Goal: Task Accomplishment & Management: Manage account settings

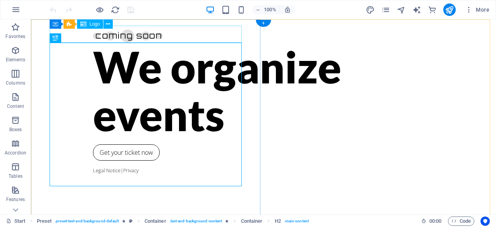
click at [107, 34] on div at bounding box center [263, 34] width 341 height 17
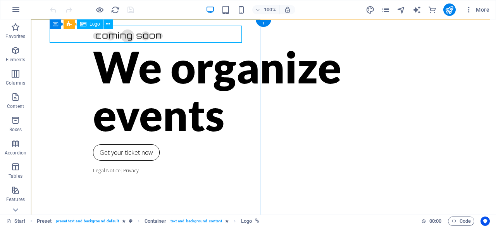
click at [93, 37] on div at bounding box center [263, 34] width 341 height 17
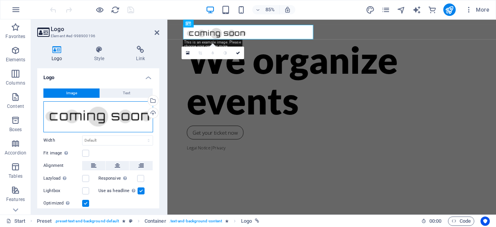
click at [88, 113] on div "Drag files here, click to choose files or select files from Files or our free s…" at bounding box center [98, 116] width 110 height 31
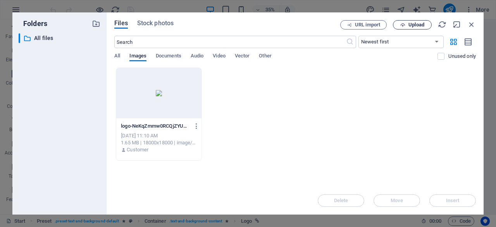
click at [417, 20] on div "Files Stock photos URL import Upload ​ Newest first Oldest first Name (A-Z) Nam…" at bounding box center [295, 113] width 377 height 202
click at [416, 25] on span "Upload" at bounding box center [416, 24] width 16 height 5
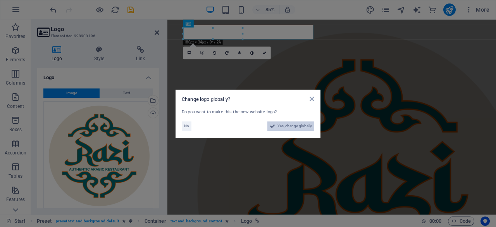
click at [287, 125] on span "Yes, change globally" at bounding box center [294, 125] width 34 height 9
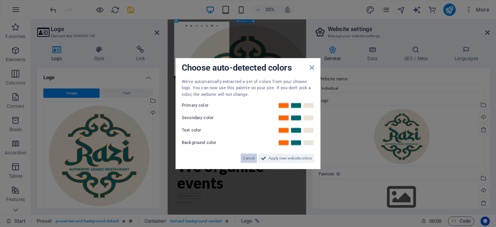
click at [249, 157] on span "Cancel" at bounding box center [249, 157] width 12 height 9
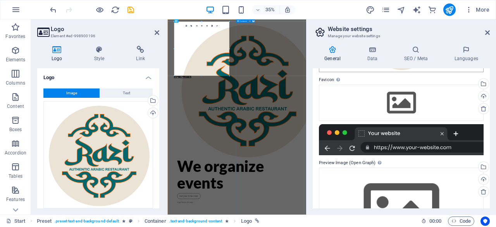
scroll to position [95, 0]
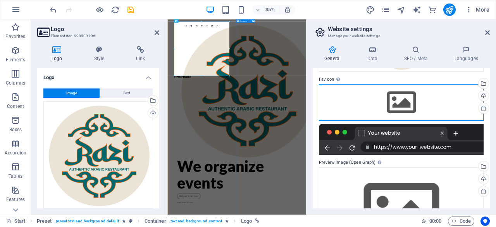
click at [402, 104] on div "Drag files here, click to choose files or select files from Files or our free s…" at bounding box center [401, 102] width 165 height 36
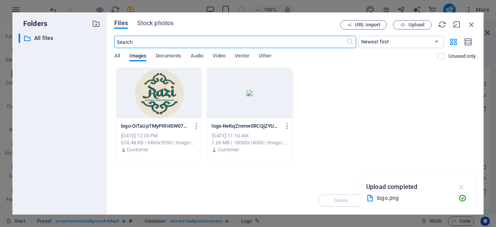
click at [459, 187] on icon "button" at bounding box center [461, 187] width 9 height 9
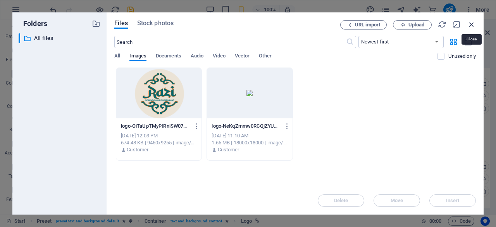
click at [470, 24] on icon "button" at bounding box center [471, 24] width 9 height 9
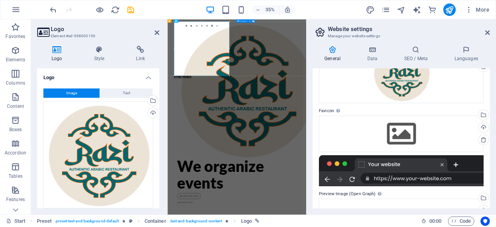
scroll to position [34, 0]
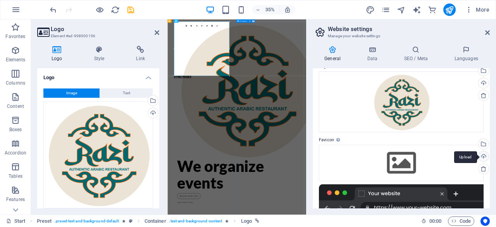
click at [481, 157] on div "Upload" at bounding box center [483, 157] width 12 height 12
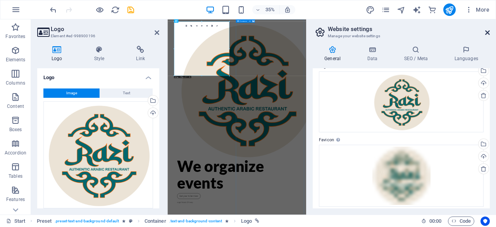
click at [487, 33] on icon at bounding box center [487, 32] width 5 height 6
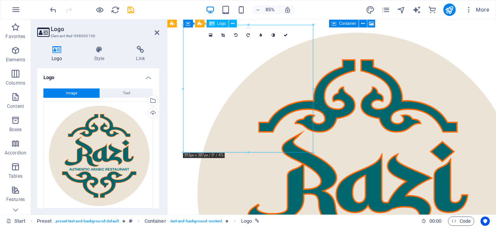
drag, startPoint x: 336, startPoint y: 173, endPoint x: 324, endPoint y: 162, distance: 17.3
click at [324, 162] on div at bounding box center [360, 220] width 341 height 388
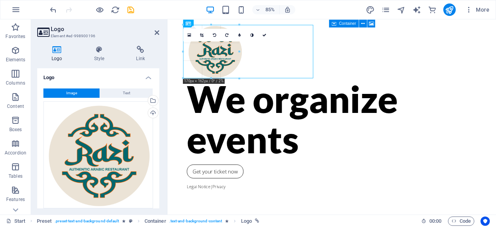
drag, startPoint x: 313, startPoint y: 153, endPoint x: 57, endPoint y: 54, distance: 274.0
type input "170"
select select "px"
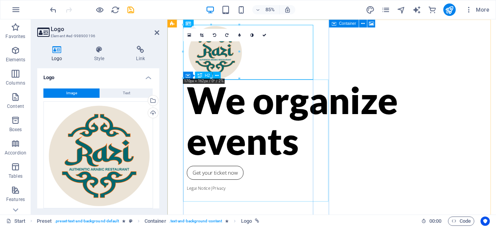
click at [290, 125] on div "We organize events" at bounding box center [360, 137] width 341 height 95
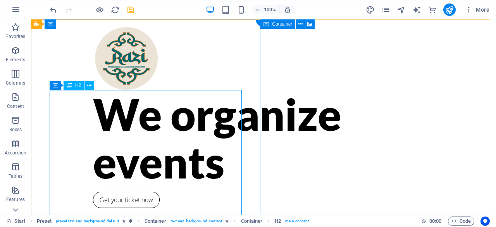
click at [97, 114] on div "We organize events" at bounding box center [263, 137] width 341 height 95
click at [97, 114] on div "Drag here to replace the existing content. Press “Ctrl” if you want to create a…" at bounding box center [263, 116] width 465 height 195
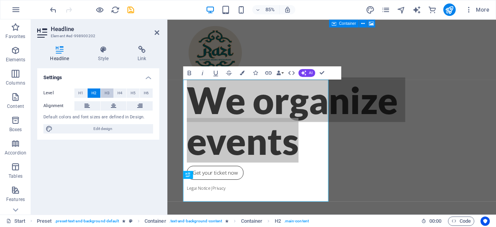
click at [109, 93] on span "H3" at bounding box center [107, 92] width 5 height 9
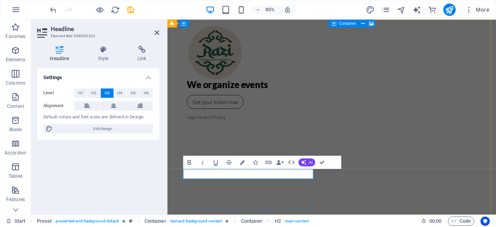
click at [238, 102] on h3 "We organize events" at bounding box center [360, 96] width 341 height 12
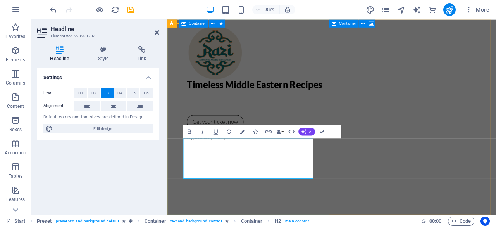
click at [270, 120] on div "Timeless Middle Eastern Recipes ‌ ‌ Get your ticket now Legal Notice | Privacy" at bounding box center [360, 133] width 387 height 229
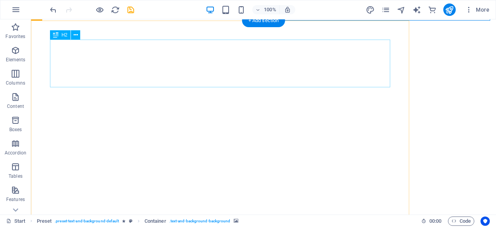
scroll to position [206, 0]
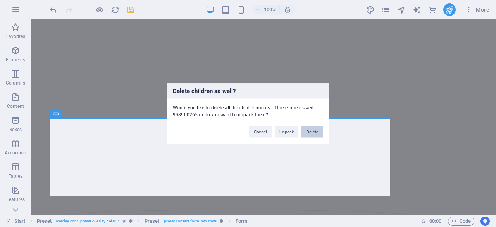
click at [314, 137] on button "Delete" at bounding box center [312, 132] width 22 height 12
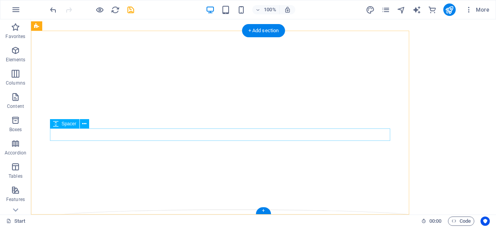
scroll to position [184, 0]
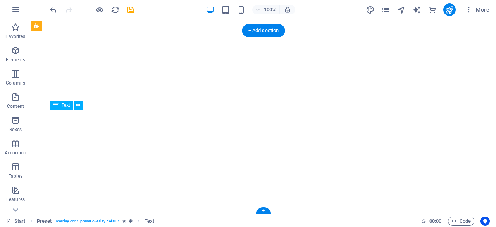
drag, startPoint x: 240, startPoint y: 119, endPoint x: 117, endPoint y: 136, distance: 124.8
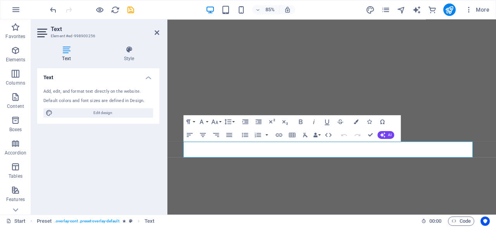
scroll to position [165, 0]
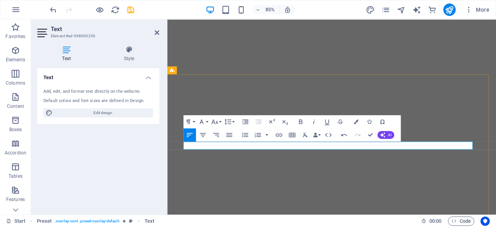
click at [301, 121] on icon "button" at bounding box center [300, 121] width 3 height 5
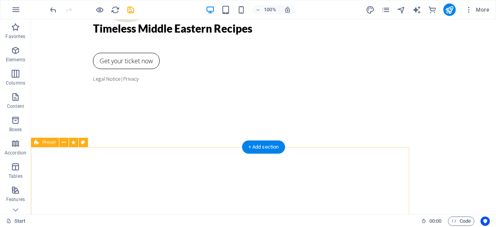
scroll to position [68, 0]
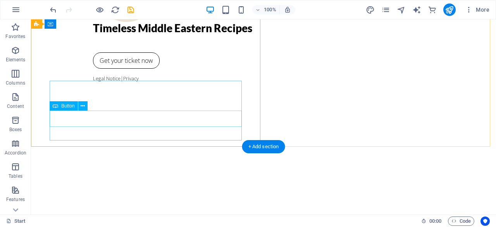
click at [107, 69] on div "Get your ticket now" at bounding box center [263, 60] width 341 height 16
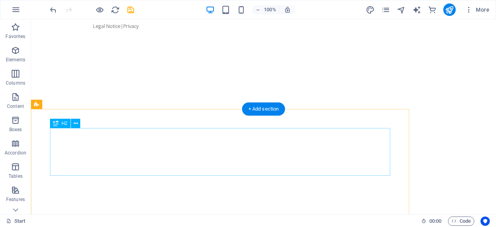
scroll to position [174, 0]
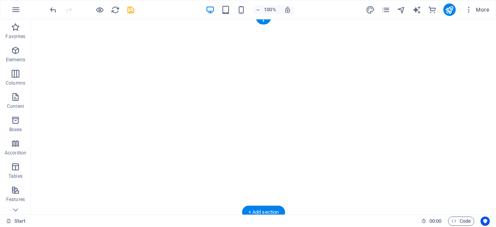
scroll to position [0, 0]
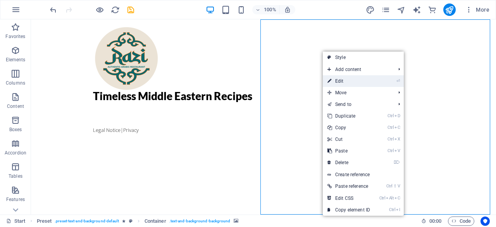
click at [346, 79] on link "⏎ Edit" at bounding box center [349, 81] width 52 height 12
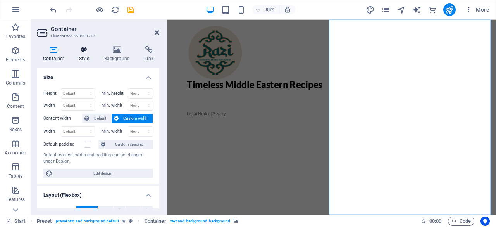
click at [89, 50] on icon at bounding box center [84, 50] width 22 height 8
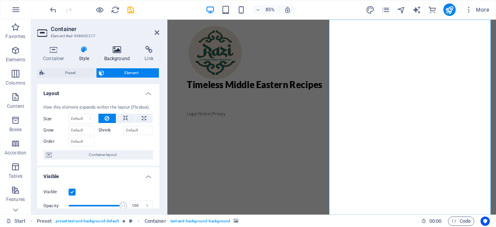
click at [106, 52] on icon at bounding box center [117, 50] width 38 height 8
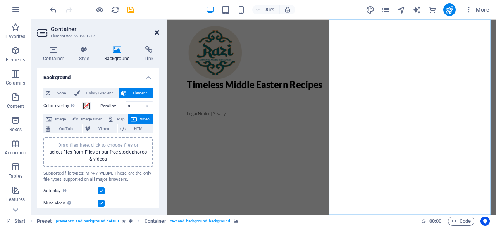
click at [156, 33] on icon at bounding box center [157, 32] width 5 height 6
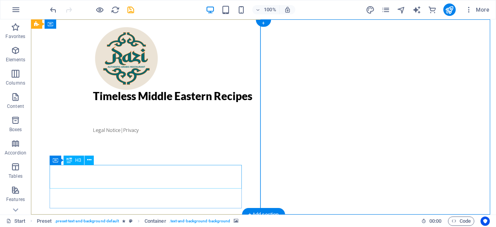
click at [129, 114] on div "Timeless Middle Eastern Recipes" at bounding box center [263, 102] width 341 height 24
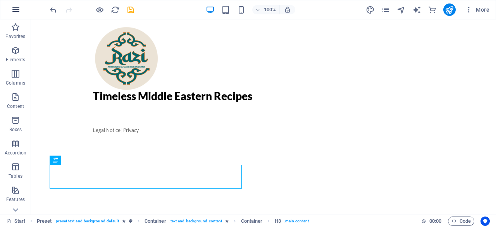
click at [12, 11] on icon "button" at bounding box center [15, 9] width 9 height 9
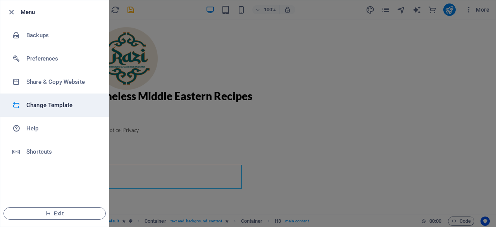
click at [67, 105] on h6 "Change Template" at bounding box center [62, 104] width 72 height 9
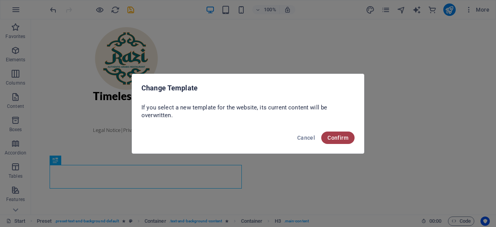
click at [340, 137] on span "Confirm" at bounding box center [337, 137] width 21 height 6
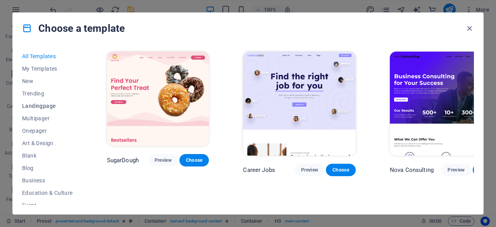
click at [46, 106] on span "Landingpage" at bounding box center [47, 106] width 51 height 6
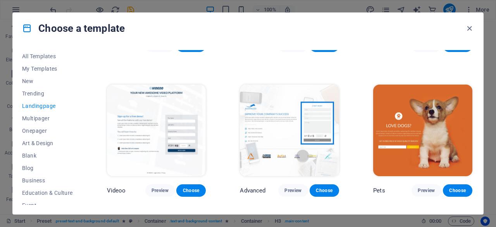
scroll to position [255, 0]
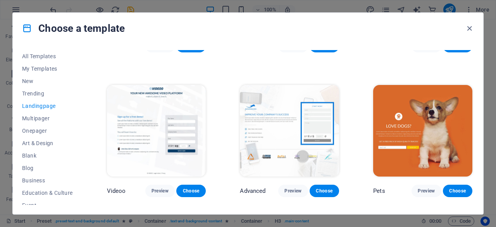
click at [394, 121] on img at bounding box center [422, 130] width 99 height 91
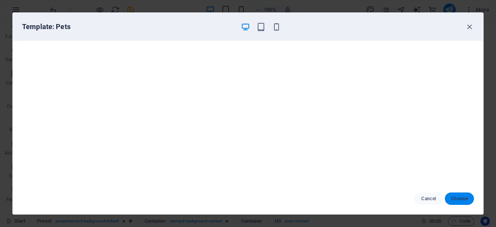
click at [467, 197] on span "Choose" at bounding box center [459, 198] width 17 height 6
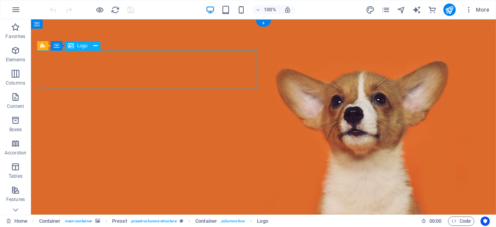
select select "px"
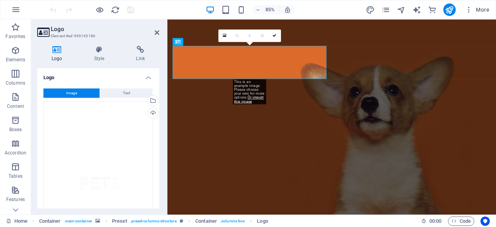
click at [55, 55] on h4 "Logo" at bounding box center [58, 54] width 43 height 16
click at [150, 114] on div "Upload" at bounding box center [152, 114] width 12 height 12
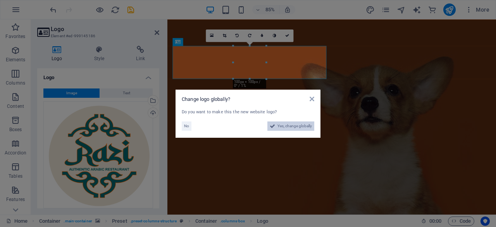
click at [280, 126] on span "Yes, change globally" at bounding box center [294, 125] width 34 height 9
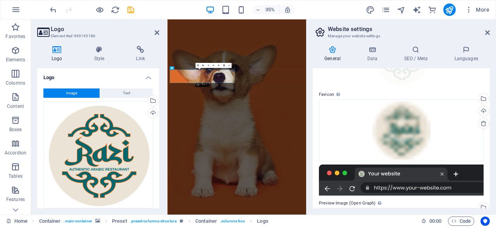
scroll to position [83, 0]
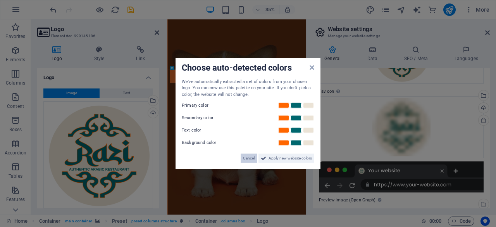
click at [250, 158] on span "Cancel" at bounding box center [249, 157] width 12 height 9
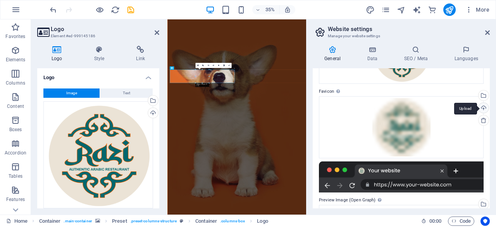
click at [483, 109] on div "Upload" at bounding box center [483, 109] width 12 height 12
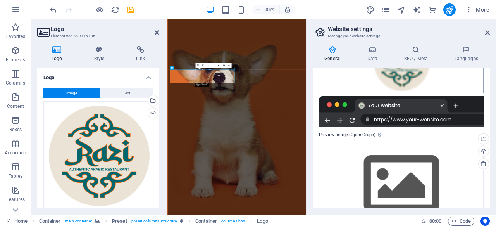
scroll to position [174, 0]
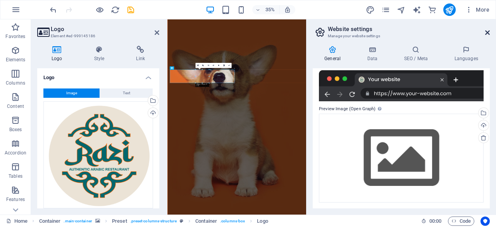
click at [487, 31] on icon at bounding box center [487, 32] width 5 height 6
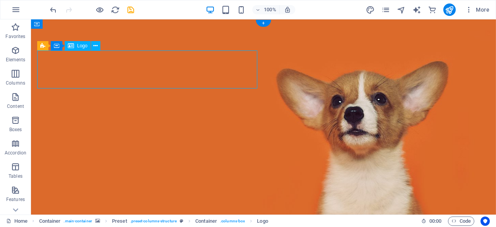
select select "px"
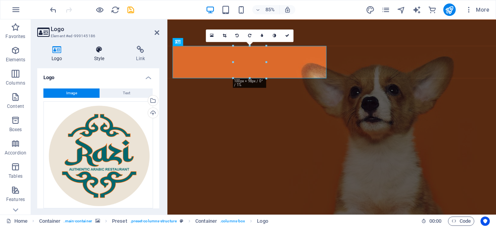
click at [97, 55] on h4 "Style" at bounding box center [101, 54] width 42 height 16
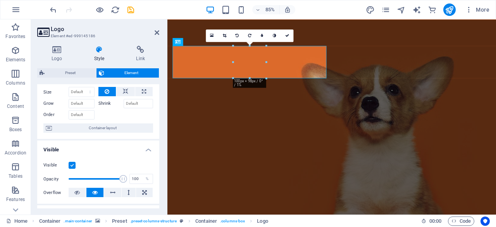
scroll to position [0, 0]
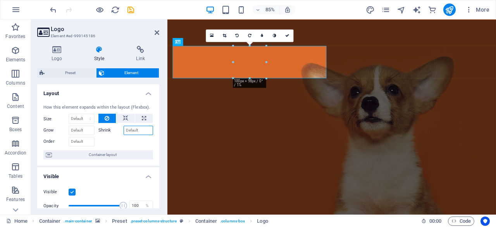
click at [134, 129] on input "Shrink" at bounding box center [139, 130] width 30 height 9
click at [103, 132] on label "Shrink" at bounding box center [110, 130] width 25 height 9
click at [124, 132] on input "Shrink" at bounding box center [139, 130] width 30 height 9
click at [145, 120] on button at bounding box center [143, 118] width 17 height 9
type input "100"
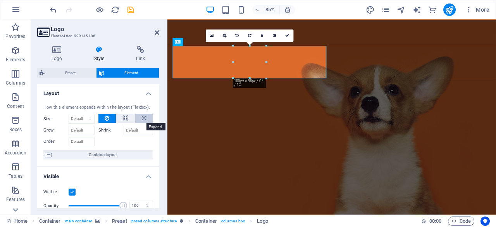
select select "%"
click at [121, 120] on button at bounding box center [125, 118] width 19 height 9
select select "DISABLED_OPTION_VALUE"
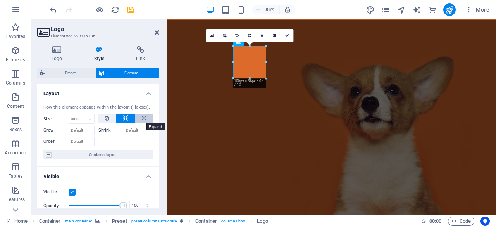
click at [144, 115] on icon at bounding box center [144, 118] width 4 height 9
type input "100"
select select "%"
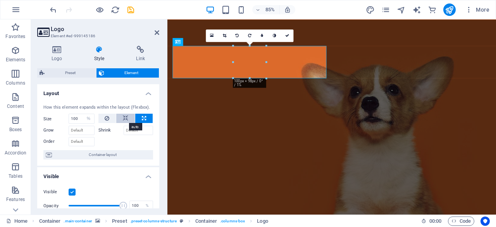
click at [125, 118] on icon at bounding box center [125, 118] width 5 height 9
select select "DISABLED_OPTION_VALUE"
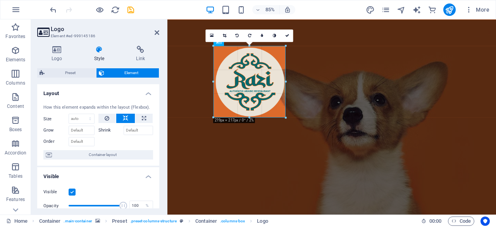
drag, startPoint x: 268, startPoint y: 79, endPoint x: 312, endPoint y: 126, distance: 64.7
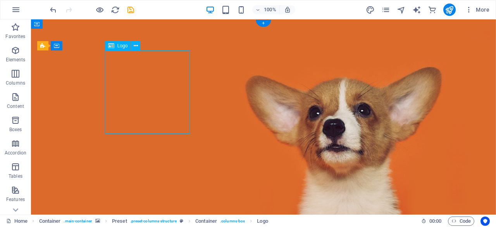
drag, startPoint x: 188, startPoint y: 133, endPoint x: 179, endPoint y: 124, distance: 11.8
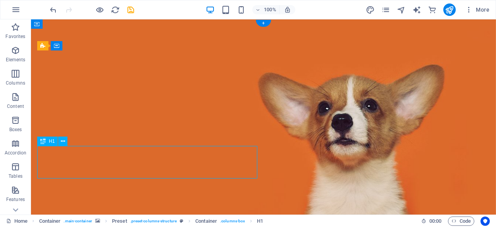
click at [134, 164] on div "H1 Container Preset Preset Container Placeholder Container Logo Text Spacer Spa…" at bounding box center [263, 116] width 465 height 195
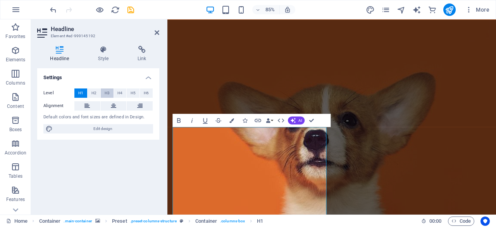
click at [105, 92] on span "H3" at bounding box center [107, 92] width 5 height 9
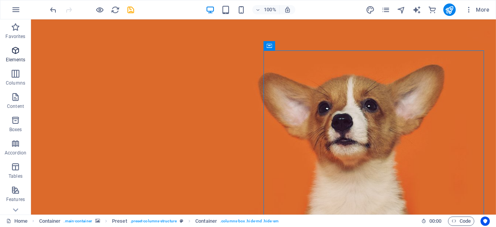
click at [13, 53] on icon "button" at bounding box center [15, 50] width 9 height 9
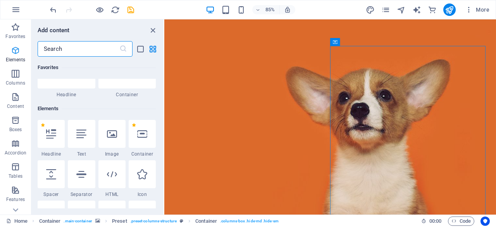
scroll to position [83, 0]
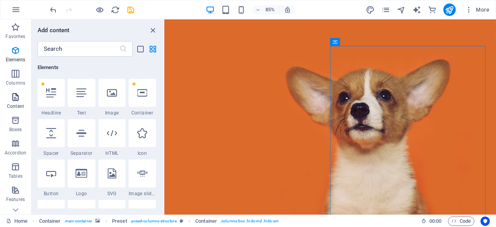
click at [19, 102] on span "Content" at bounding box center [15, 101] width 31 height 19
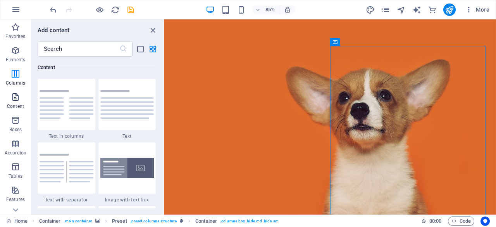
scroll to position [1356, 0]
click at [19, 127] on p "Boxes" at bounding box center [15, 129] width 13 height 6
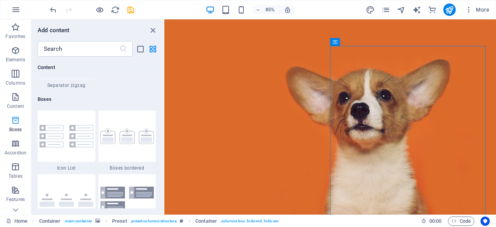
scroll to position [2138, 0]
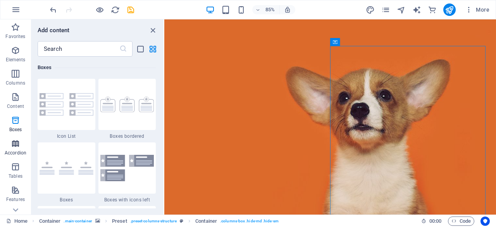
click at [18, 144] on icon "button" at bounding box center [15, 143] width 9 height 9
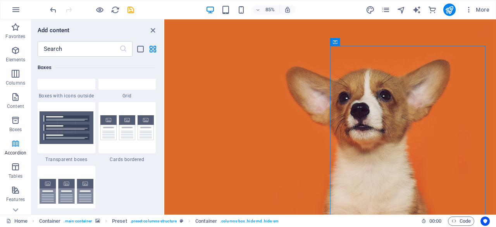
scroll to position [2474, 0]
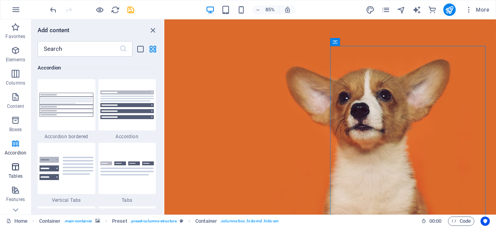
click at [15, 168] on icon "button" at bounding box center [15, 166] width 9 height 9
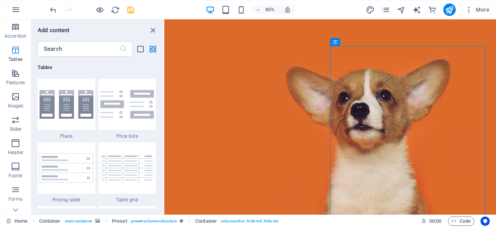
scroll to position [177, 0]
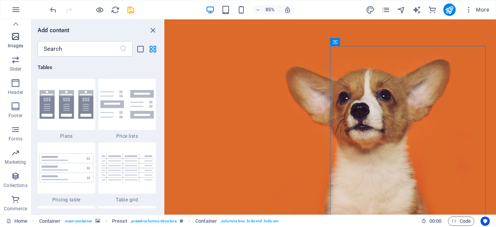
click at [24, 40] on span "Images" at bounding box center [15, 41] width 31 height 19
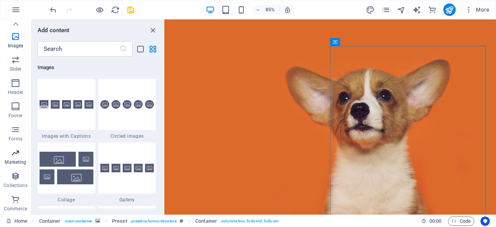
scroll to position [0, 0]
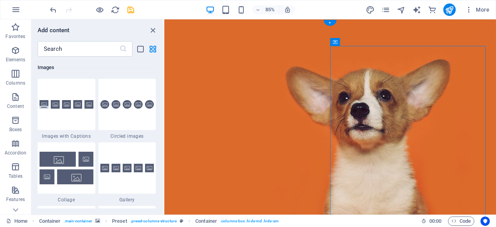
click at [342, 46] on figure at bounding box center [359, 198] width 390 height 359
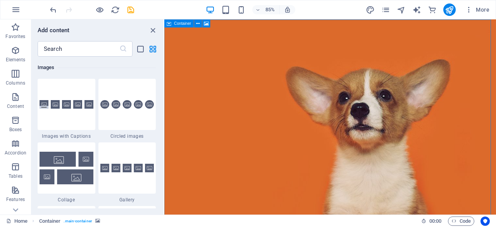
click at [170, 24] on icon at bounding box center [169, 23] width 5 height 8
select select "%"
select select "vh"
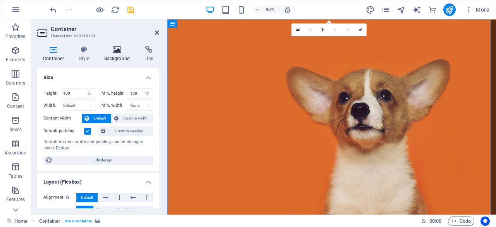
click at [115, 55] on h4 "Background" at bounding box center [118, 54] width 41 height 16
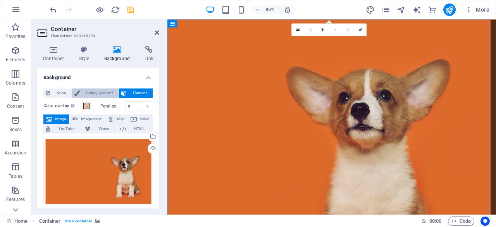
click at [93, 90] on span "Color / Gradient" at bounding box center [99, 92] width 34 height 9
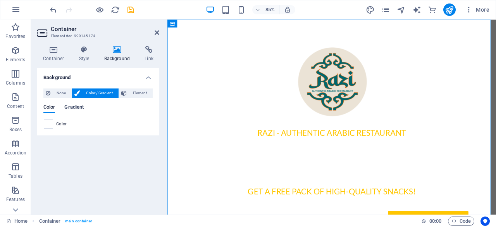
click at [69, 109] on span "Gradient" at bounding box center [73, 107] width 19 height 11
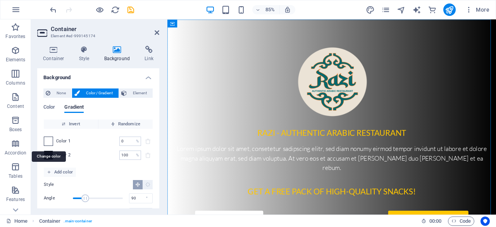
click at [49, 139] on span at bounding box center [48, 141] width 9 height 9
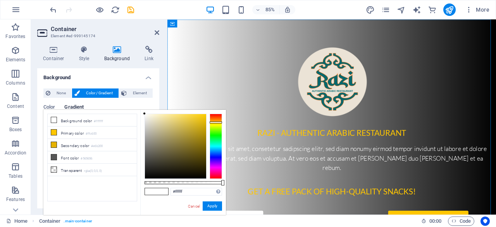
click at [212, 122] on div at bounding box center [216, 146] width 12 height 65
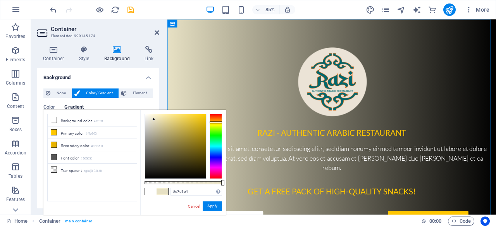
click at [154, 119] on div at bounding box center [175, 146] width 61 height 64
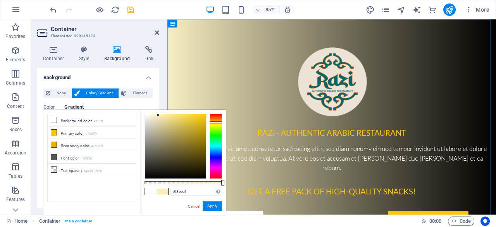
drag, startPoint x: 154, startPoint y: 119, endPoint x: 158, endPoint y: 115, distance: 6.0
click at [158, 115] on div at bounding box center [158, 115] width 3 height 3
click at [214, 208] on button "Apply" at bounding box center [212, 205] width 19 height 9
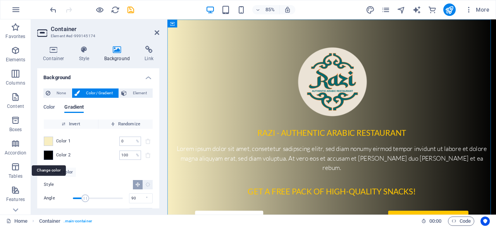
click at [46, 153] on span at bounding box center [48, 155] width 9 height 9
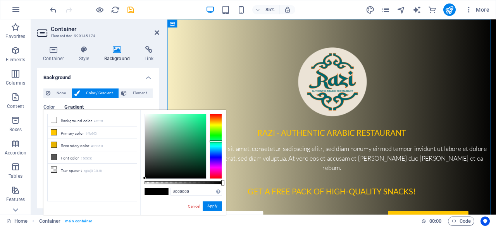
click at [216, 141] on div at bounding box center [216, 146] width 12 height 65
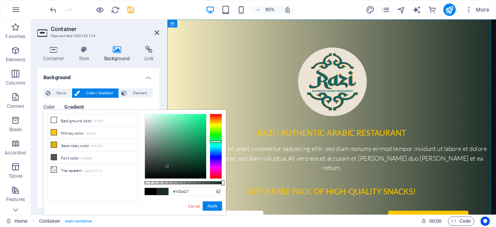
drag, startPoint x: 184, startPoint y: 144, endPoint x: 167, endPoint y: 166, distance: 28.0
click at [167, 166] on div at bounding box center [175, 146] width 61 height 64
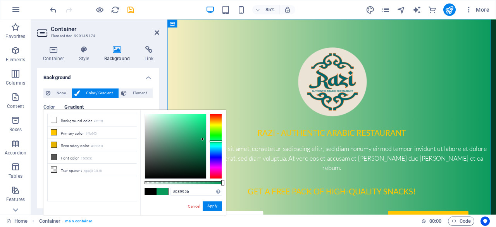
drag, startPoint x: 167, startPoint y: 166, endPoint x: 203, endPoint y: 139, distance: 44.5
click at [203, 139] on div at bounding box center [202, 139] width 3 height 3
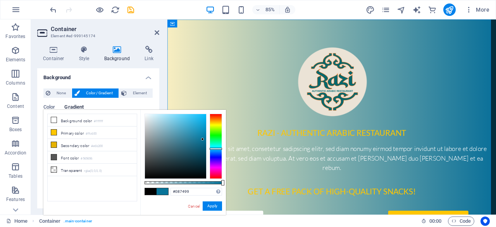
drag, startPoint x: 219, startPoint y: 140, endPoint x: 220, endPoint y: 148, distance: 8.6
click at [220, 148] on div at bounding box center [216, 149] width 12 height 2
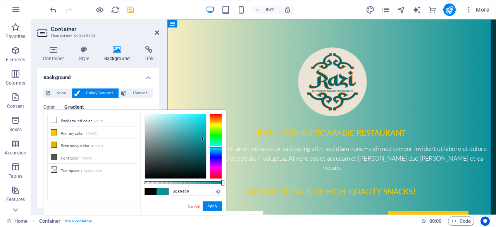
click at [219, 146] on div at bounding box center [216, 147] width 12 height 2
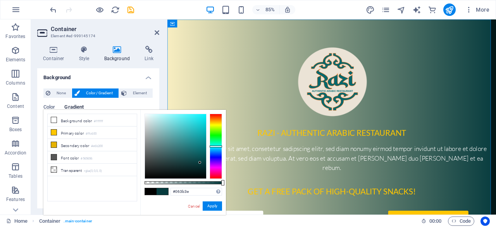
type input "#073e41"
drag, startPoint x: 201, startPoint y: 140, endPoint x: 200, endPoint y: 162, distance: 22.1
click at [200, 162] on div at bounding box center [175, 146] width 61 height 64
click at [215, 206] on button "Apply" at bounding box center [212, 205] width 19 height 9
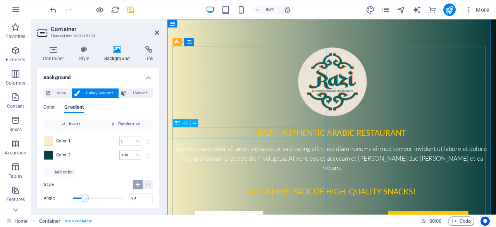
click at [262, 155] on div "Razi - Authentic Arabic Restaurant" at bounding box center [361, 153] width 374 height 14
click at [262, 155] on div "Razi - Authentic Arabic Restaurant Lorem ipsum dolor sit amet, consetetur sadip…" at bounding box center [361, 192] width 374 height 285
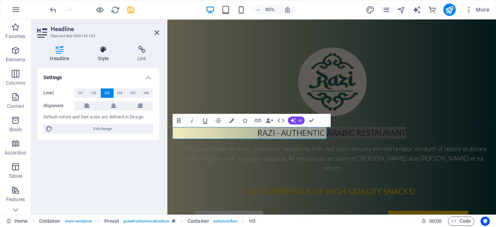
click at [107, 50] on icon at bounding box center [103, 50] width 36 height 8
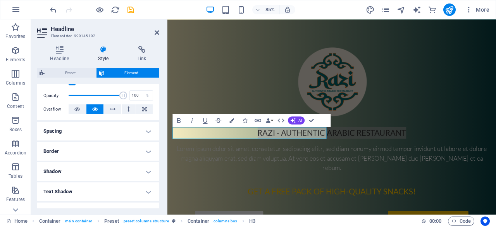
scroll to position [110, 0]
click at [232, 121] on icon "button" at bounding box center [231, 120] width 5 height 5
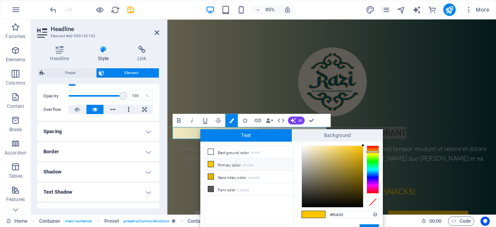
click at [210, 163] on icon at bounding box center [210, 163] width 5 height 5
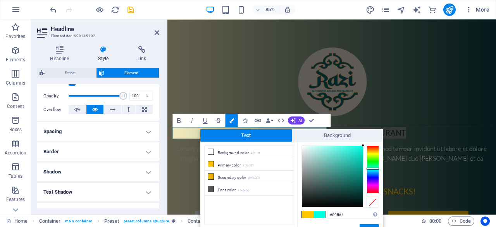
drag, startPoint x: 377, startPoint y: 159, endPoint x: 374, endPoint y: 168, distance: 9.4
click at [374, 168] on div at bounding box center [373, 169] width 12 height 48
type input "#26786a"
click at [343, 178] on div at bounding box center [332, 176] width 61 height 61
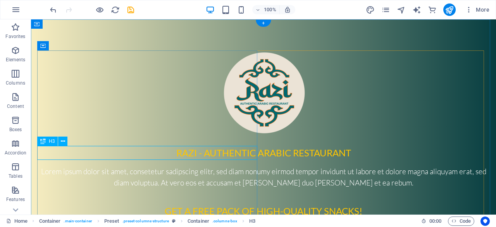
click at [141, 154] on div "Razi - Authentic Arabic Restaurant" at bounding box center [263, 153] width 453 height 14
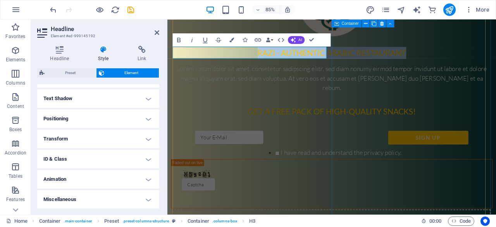
scroll to position [95, 0]
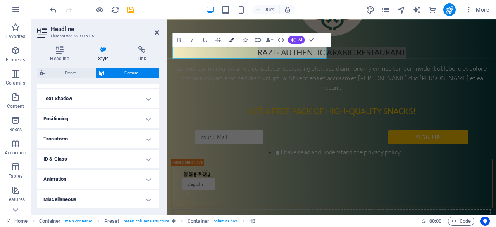
click at [231, 40] on icon "button" at bounding box center [231, 40] width 5 height 5
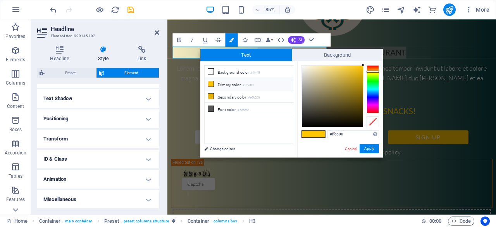
click at [237, 82] on li "Primary color #ffc600" at bounding box center [249, 84] width 89 height 12
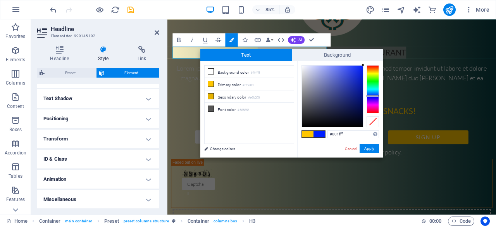
click at [371, 96] on div at bounding box center [373, 89] width 12 height 48
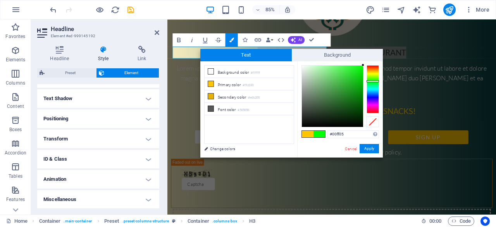
click at [374, 81] on div at bounding box center [373, 89] width 12 height 48
click at [375, 86] on div at bounding box center [373, 89] width 12 height 48
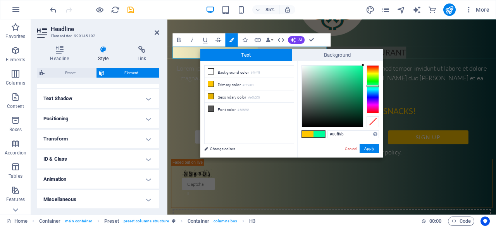
type input "#085f3d"
click at [358, 103] on div at bounding box center [332, 95] width 61 height 61
click at [368, 152] on button "Apply" at bounding box center [369, 148] width 19 height 9
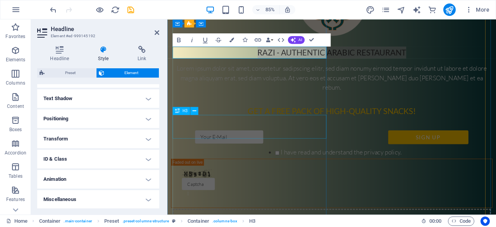
click at [321, 131] on div "Get a free Pack of high-quality snacks!" at bounding box center [361, 127] width 374 height 14
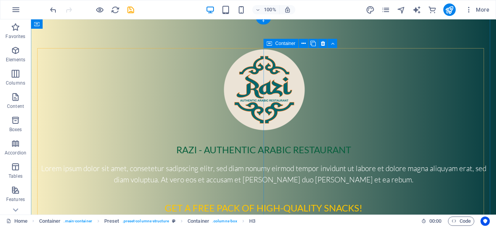
scroll to position [0, 0]
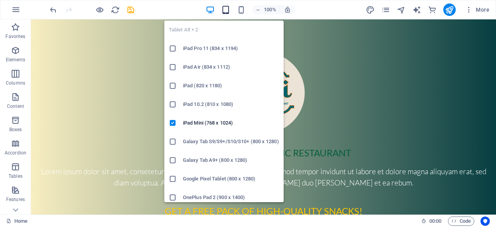
click at [224, 9] on icon "button" at bounding box center [225, 9] width 9 height 9
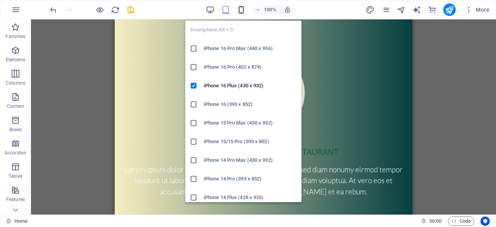
click at [243, 10] on icon "button" at bounding box center [241, 9] width 9 height 9
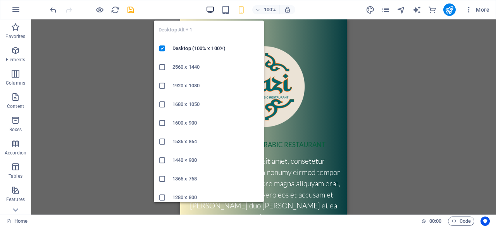
click at [210, 9] on icon "button" at bounding box center [210, 9] width 9 height 9
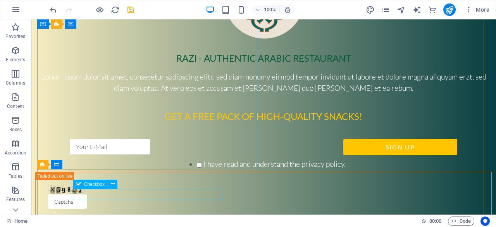
scroll to position [73, 0]
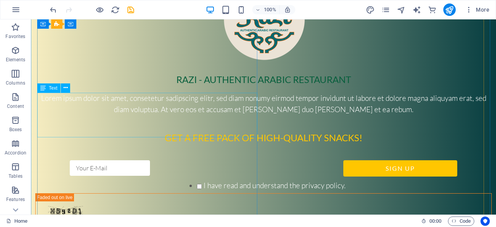
click at [78, 98] on div "Lorem ipsum dolor sit amet, consetetur sadipscing elitr, sed diam nonumy eirmod…" at bounding box center [263, 104] width 453 height 22
click at [78, 98] on div "H3 Container Container Preset Container Preset Container Placeholder Container …" at bounding box center [263, 116] width 465 height 195
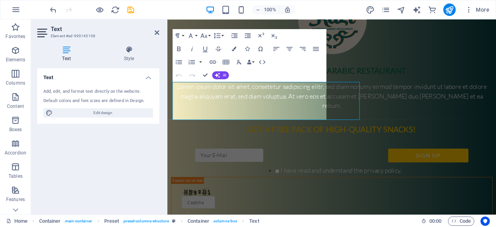
drag, startPoint x: 47, startPoint y: 78, endPoint x: 78, endPoint y: 98, distance: 36.6
click at [78, 98] on div "Default colors and font sizes are defined in Design." at bounding box center [98, 101] width 110 height 7
drag, startPoint x: 236, startPoint y: 121, endPoint x: 183, endPoint y: 97, distance: 58.6
click at [183, 97] on p "Lorem ipsum dolor sit amet, consetetur sadipscing elitr, sed diam nonumy eirmod…" at bounding box center [361, 109] width 374 height 33
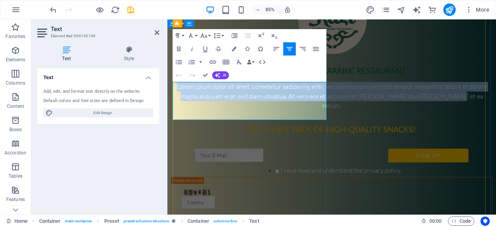
click at [183, 97] on p "Lorem ipsum dolor sit amet, consetetur sadipscing elitr, sed diam nonumy eirmod…" at bounding box center [361, 109] width 374 height 33
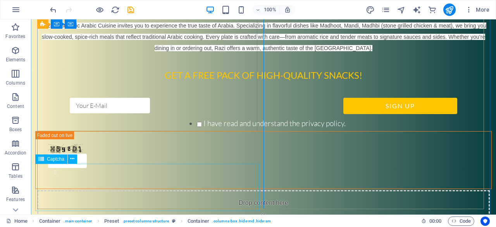
scroll to position [147, 0]
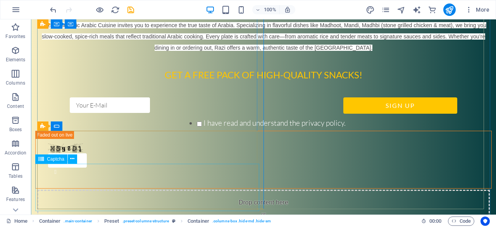
click at [163, 163] on div "Unreadable? Load new" at bounding box center [263, 160] width 456 height 58
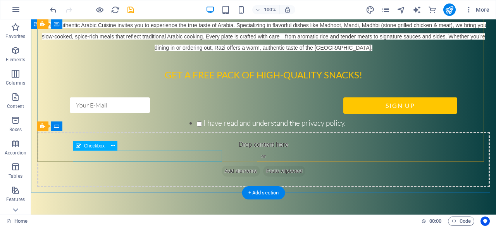
click at [181, 129] on div "I have read and understand the privacy policy." at bounding box center [263, 122] width 164 height 11
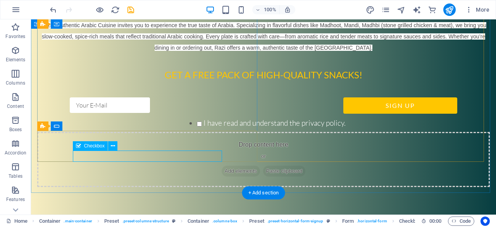
click at [181, 129] on div "I have read and understand the privacy policy." at bounding box center [263, 122] width 164 height 11
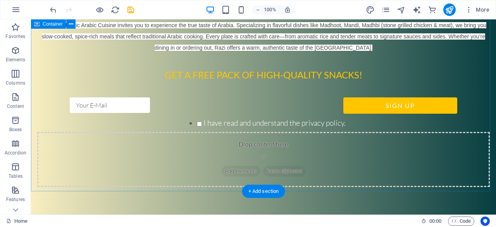
scroll to position [134, 0]
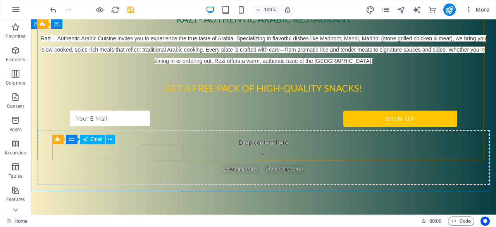
click at [117, 143] on div "Preset Form Email" at bounding box center [86, 139] width 68 height 10
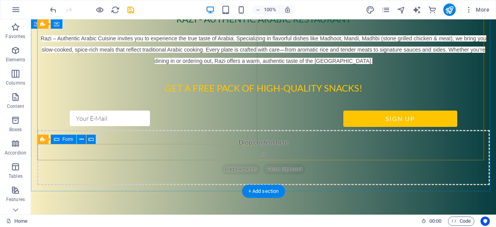
click at [45, 129] on div "Sign up" at bounding box center [263, 119] width 453 height 20
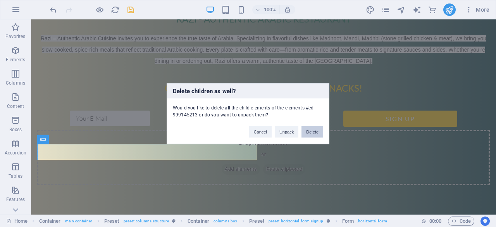
click at [313, 130] on button "Delete" at bounding box center [312, 132] width 22 height 12
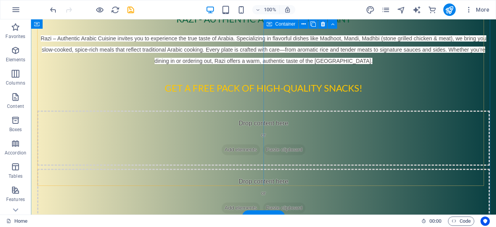
scroll to position [147, 0]
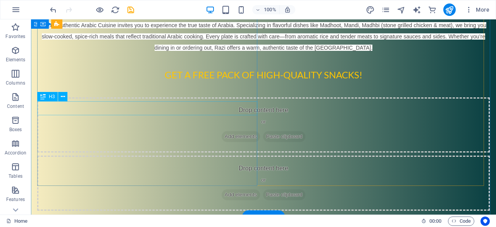
click at [146, 82] on div "Get a free Pack of high-quality snacks!" at bounding box center [263, 75] width 453 height 14
click at [146, 110] on div "H3 Container Container Preset Container Placeholder Container Logo Text Spacer …" at bounding box center [263, 116] width 465 height 195
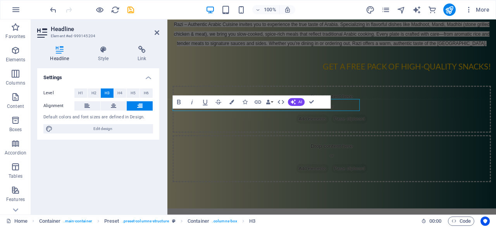
drag, startPoint x: 115, startPoint y: 90, endPoint x: 146, endPoint y: 110, distance: 36.6
click at [146, 110] on button at bounding box center [140, 105] width 26 height 9
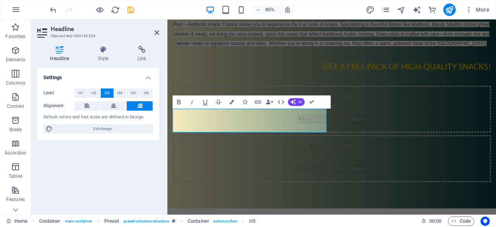
scroll to position [136, 0]
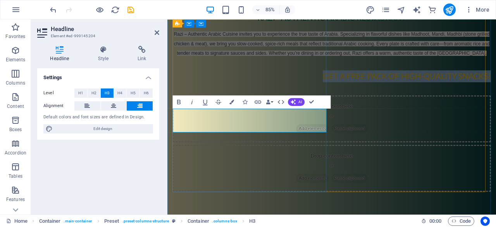
click at [269, 93] on h3 "Get a free Pack of high-quality snacks!" at bounding box center [361, 86] width 374 height 14
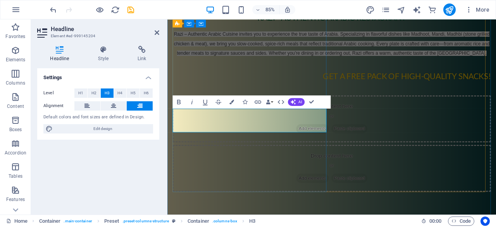
click at [259, 93] on h3 "Get a free Pack of high-quality snacks!" at bounding box center [361, 86] width 374 height 14
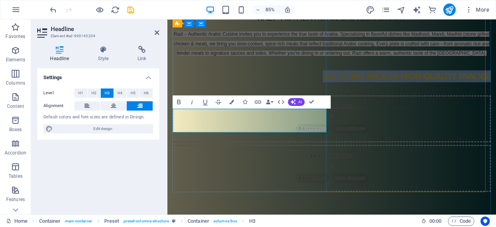
click at [259, 93] on h3 "Get a free Pack of high-quality snacks!" at bounding box center [361, 86] width 374 height 14
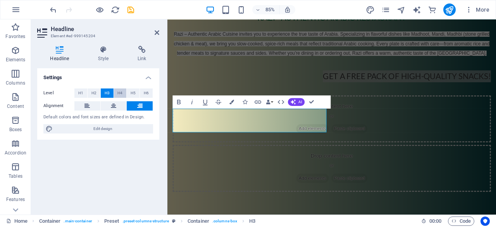
click at [120, 90] on span "H4" at bounding box center [119, 92] width 5 height 9
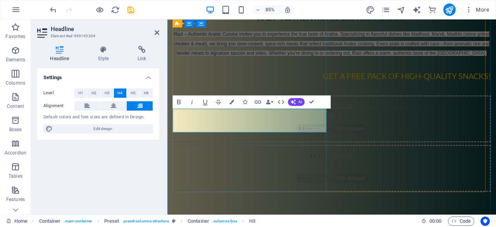
click at [232, 93] on h4 "Get a free Pack of high-quality snacks!" at bounding box center [361, 86] width 374 height 14
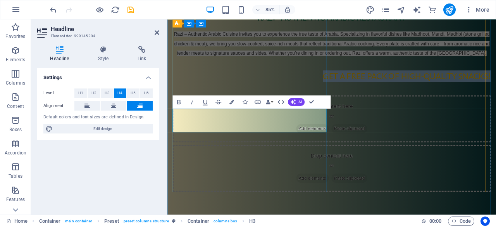
click at [232, 93] on h4 "Get a free Pack of high-quality snacks!" at bounding box center [361, 86] width 374 height 14
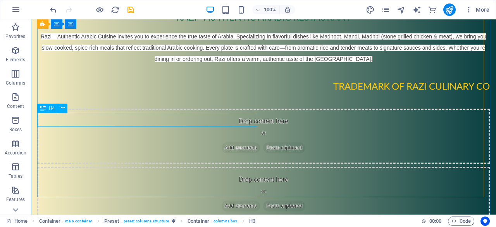
click at [192, 93] on div "trademark of razi culinary co" at bounding box center [263, 86] width 453 height 14
drag, startPoint x: 192, startPoint y: 120, endPoint x: 60, endPoint y: 138, distance: 133.3
click at [60, 109] on div at bounding box center [263, 101] width 453 height 16
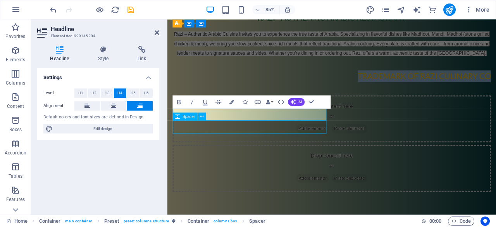
click at [196, 109] on div at bounding box center [361, 101] width 374 height 16
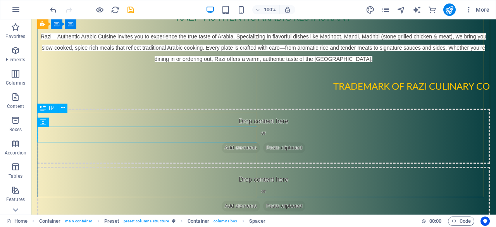
click at [192, 93] on div "trademark of razi culinary co" at bounding box center [263, 86] width 453 height 14
drag, startPoint x: 60, startPoint y: 138, endPoint x: 192, endPoint y: 120, distance: 133.3
click at [192, 93] on div "trademark of razi culinary co" at bounding box center [263, 86] width 453 height 14
drag, startPoint x: 192, startPoint y: 120, endPoint x: 60, endPoint y: 138, distance: 133.3
click at [60, 109] on div at bounding box center [263, 101] width 453 height 16
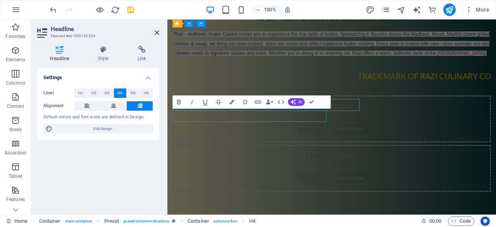
click at [196, 109] on div at bounding box center [361, 101] width 374 height 16
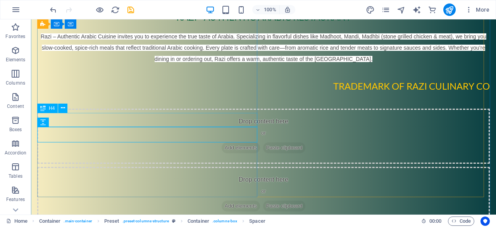
click at [191, 93] on div "trademark of razi culinary co" at bounding box center [263, 86] width 453 height 14
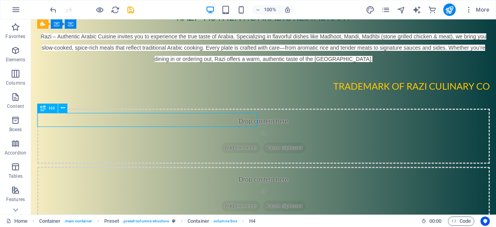
drag, startPoint x: 191, startPoint y: 121, endPoint x: 59, endPoint y: 139, distance: 133.7
click at [191, 93] on div "trademark of razi culinary co" at bounding box center [263, 86] width 453 height 14
click at [59, 109] on div at bounding box center [263, 101] width 453 height 16
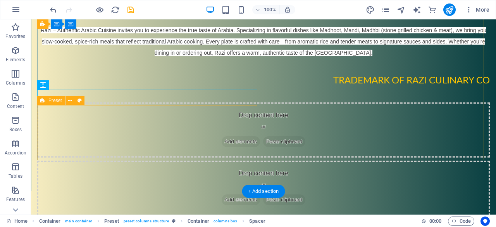
scroll to position [172, 0]
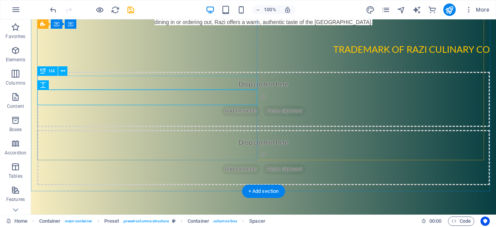
click at [194, 56] on div "trademark of razi culinary co" at bounding box center [263, 49] width 453 height 14
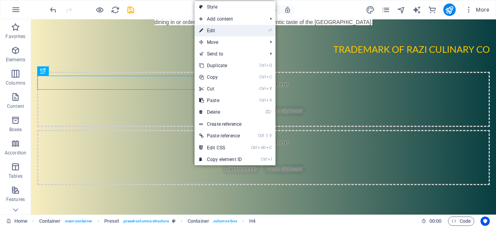
click at [226, 29] on link "⏎ Edit" at bounding box center [221, 31] width 52 height 12
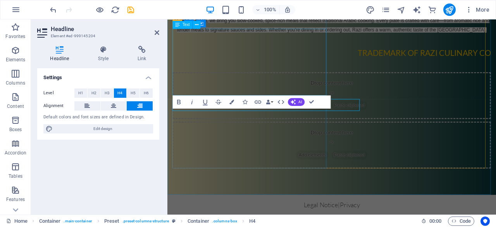
scroll to position [136, 0]
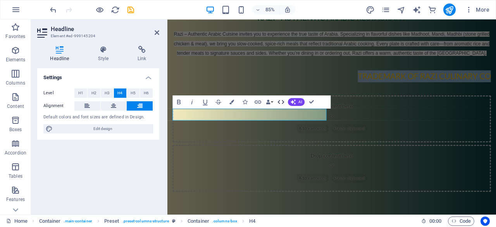
click at [279, 101] on icon "button" at bounding box center [281, 102] width 8 height 8
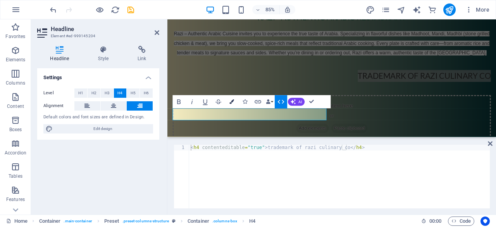
click at [232, 102] on icon "button" at bounding box center [231, 101] width 5 height 5
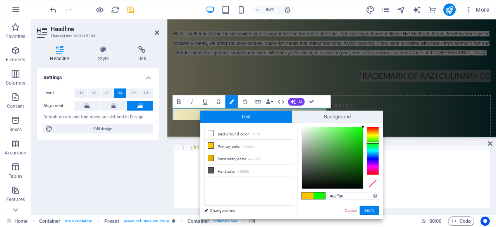
click at [374, 142] on div at bounding box center [373, 151] width 12 height 48
click at [354, 171] on div at bounding box center [332, 157] width 61 height 61
click at [361, 161] on div at bounding box center [332, 157] width 61 height 61
click at [360, 166] on div at bounding box center [332, 157] width 61 height 61
type input "#045d52"
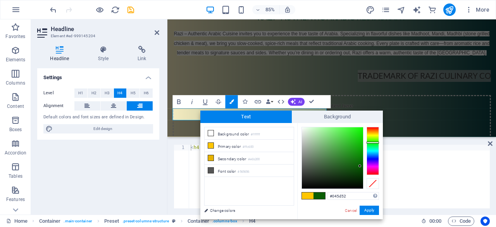
click at [377, 150] on div at bounding box center [373, 151] width 12 height 48
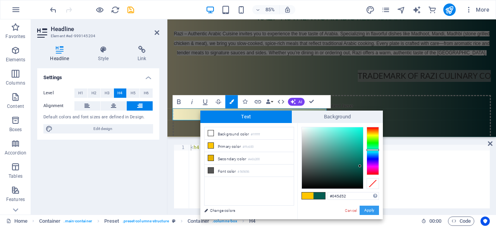
click at [369, 210] on button "Apply" at bounding box center [369, 209] width 19 height 9
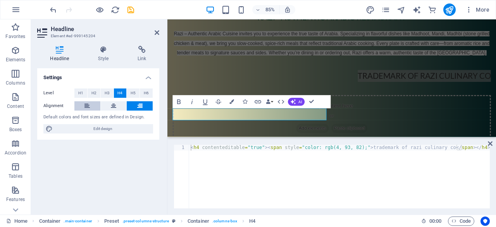
click at [93, 105] on button at bounding box center [87, 105] width 26 height 9
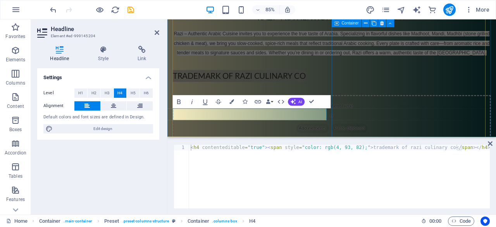
click at [434, 167] on div "Drop content here or Add elements Paste clipboard" at bounding box center [361, 194] width 374 height 55
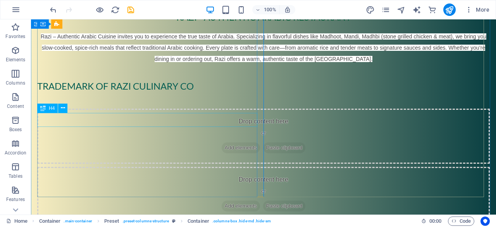
click at [73, 93] on div "trademark of razi culinary co" at bounding box center [263, 86] width 453 height 14
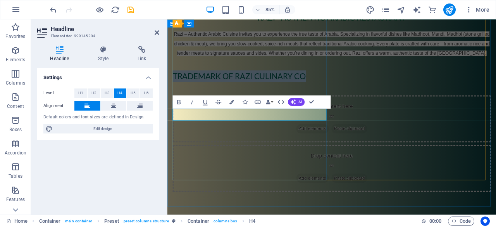
click at [217, 91] on span "trademark of razi culinary co" at bounding box center [252, 85] width 157 height 11
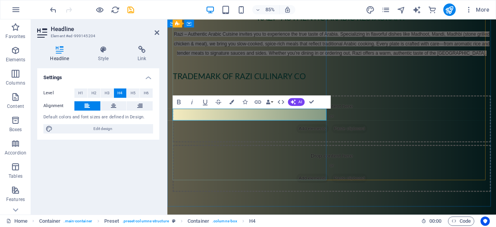
click at [249, 91] on span "trademark of razi culinary co" at bounding box center [252, 85] width 157 height 11
click at [334, 93] on h4 "trademark of razi culinary co" at bounding box center [361, 86] width 374 height 14
click at [181, 101] on icon "button" at bounding box center [179, 102] width 8 height 8
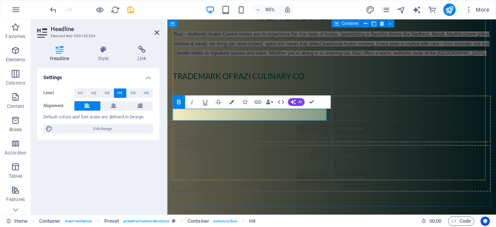
click at [388, 167] on div "Drop content here or Add elements Paste clipboard" at bounding box center [361, 194] width 374 height 55
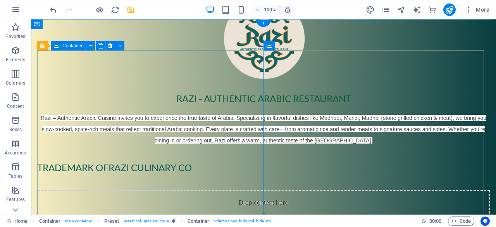
scroll to position [0, 0]
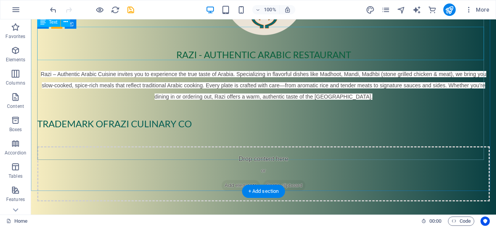
scroll to position [139, 0]
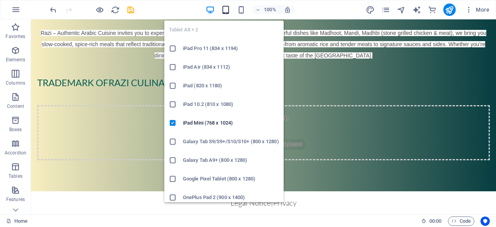
click at [229, 9] on icon "button" at bounding box center [225, 9] width 9 height 9
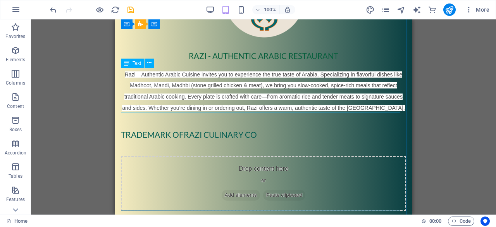
scroll to position [95, 0]
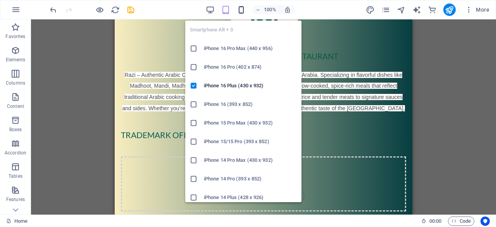
click at [244, 9] on icon "button" at bounding box center [241, 9] width 9 height 9
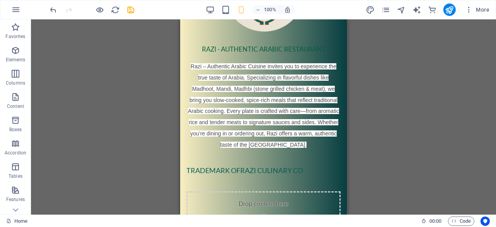
click at [103, 121] on div "H3 Container Container Preset Container Preset Container Placeholder Container …" at bounding box center [263, 116] width 465 height 195
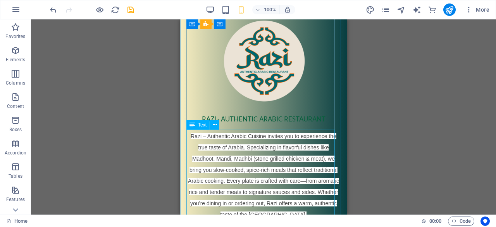
scroll to position [24, 0]
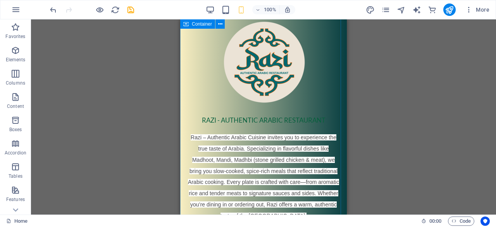
click at [183, 96] on div "Razi - Authentic Arabic Restaurant Razi – Authentic Arabic Cuisine invites you …" at bounding box center [263, 168] width 167 height 347
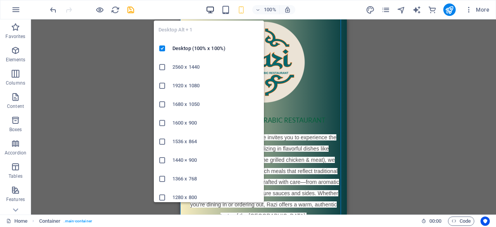
click at [208, 7] on icon "button" at bounding box center [210, 9] width 9 height 9
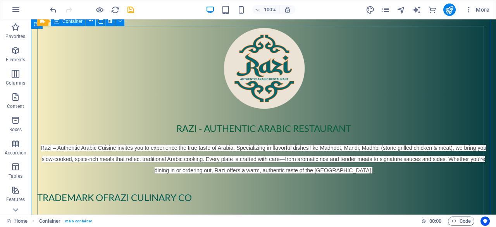
click at [58, 84] on div "Razi - Authentic Arabic Restaurant Razi – Authentic Arabic Cuisine invites you …" at bounding box center [263, 150] width 453 height 249
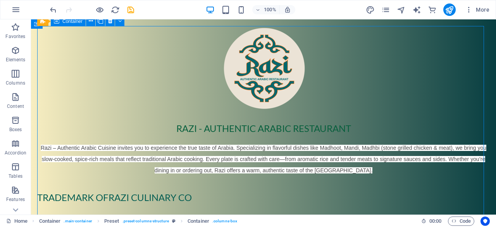
click at [58, 84] on div "Razi - Authentic Arabic Restaurant Razi – Authentic Arabic Cuisine invites you …" at bounding box center [263, 150] width 453 height 249
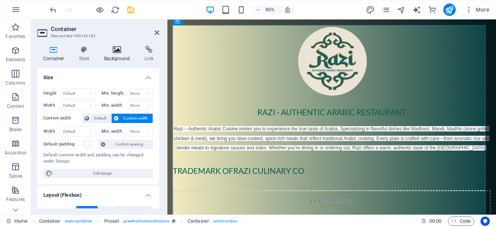
click at [115, 52] on icon at bounding box center [117, 50] width 38 height 8
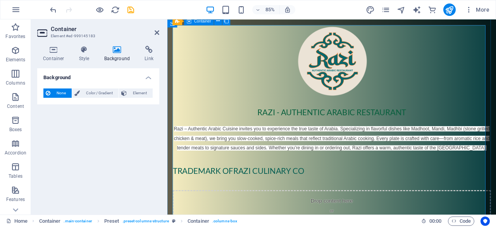
click at [184, 96] on div "Razi - Authentic Arabic Restaurant Razi – Authentic Arabic Cuisine invites you …" at bounding box center [361, 150] width 374 height 249
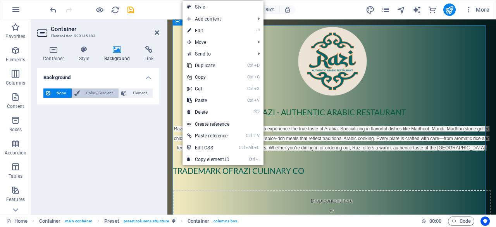
click at [95, 91] on span "Color / Gradient" at bounding box center [99, 92] width 34 height 9
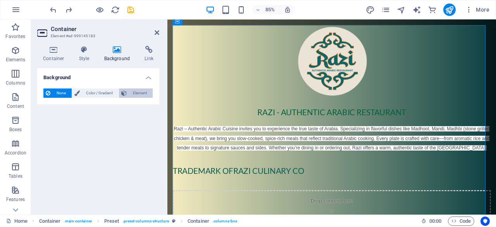
click at [133, 91] on span "Element" at bounding box center [139, 92] width 21 height 9
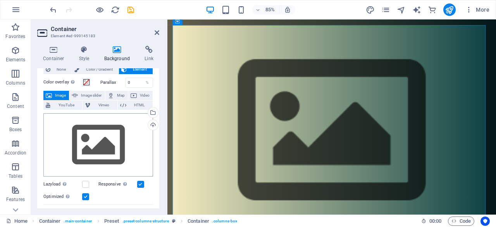
scroll to position [22, 0]
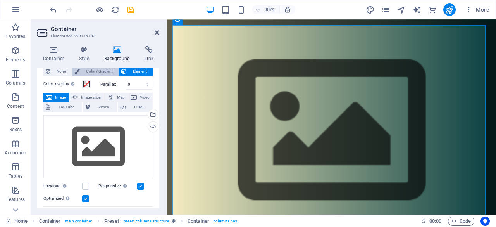
click at [102, 72] on span "Color / Gradient" at bounding box center [99, 71] width 34 height 9
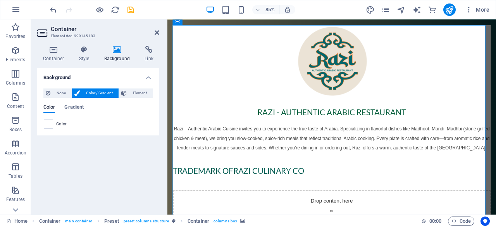
scroll to position [0, 0]
click at [48, 124] on span at bounding box center [48, 124] width 9 height 9
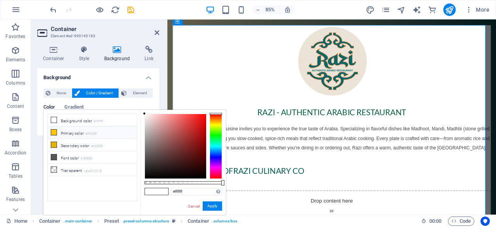
click at [96, 133] on small "#ffc600" at bounding box center [91, 133] width 11 height 5
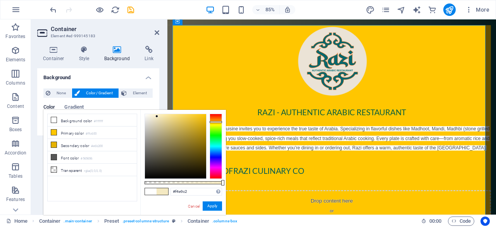
click at [157, 116] on div at bounding box center [175, 146] width 61 height 64
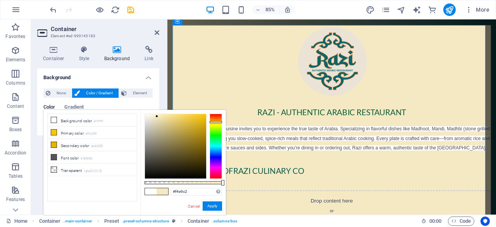
type input "#faf1d3"
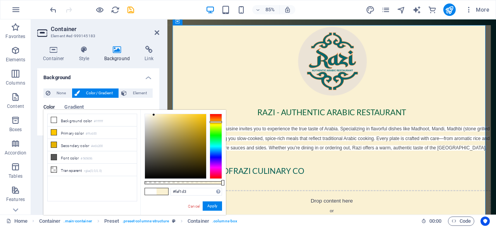
click at [154, 115] on div at bounding box center [175, 146] width 61 height 64
click at [210, 206] on button "Apply" at bounding box center [212, 205] width 19 height 9
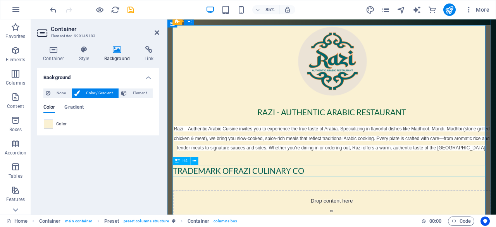
click at [239, 199] on div "trademark of razi culinary co" at bounding box center [361, 197] width 374 height 14
click at [81, 57] on h4 "Style" at bounding box center [85, 54] width 25 height 16
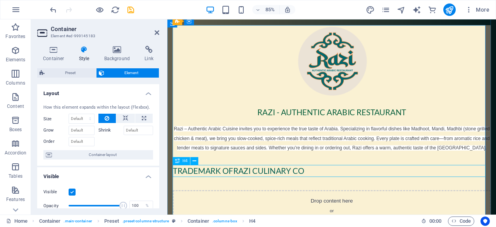
click at [246, 198] on div "trademark of razi culinary co" at bounding box center [361, 197] width 374 height 14
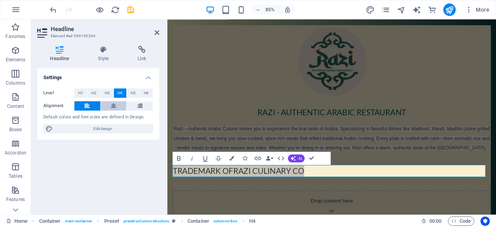
click at [112, 107] on icon at bounding box center [113, 105] width 5 height 9
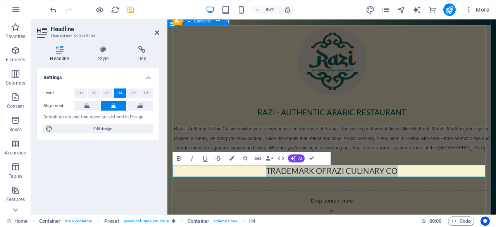
click at [267, 89] on div "Razi - Authentic Arabic Restaurant Razi – Authentic Arabic Cuisine invites you …" at bounding box center [361, 150] width 374 height 249
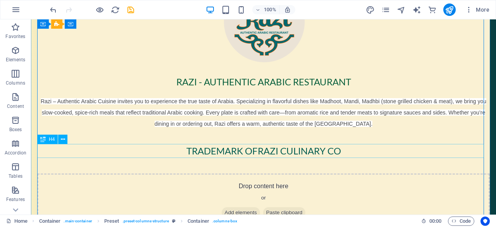
scroll to position [71, 0]
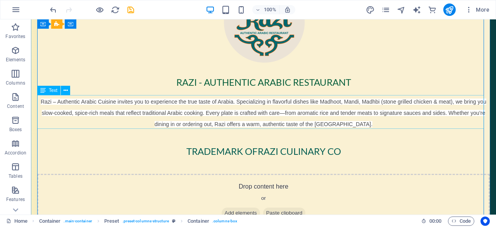
click at [236, 100] on div "Razi – Authentic Arabic Cuisine invites you to experience the true taste of Ara…" at bounding box center [263, 111] width 453 height 33
drag, startPoint x: 236, startPoint y: 100, endPoint x: 111, endPoint y: 114, distance: 125.2
click at [111, 144] on div "trademark of razi culinary co" at bounding box center [263, 151] width 453 height 14
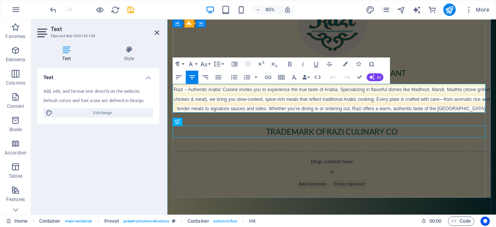
click at [248, 114] on div "Razi - Authentic Arabic Restaurant Razi – Authentic Arabic Cuisine invites you …" at bounding box center [361, 104] width 374 height 249
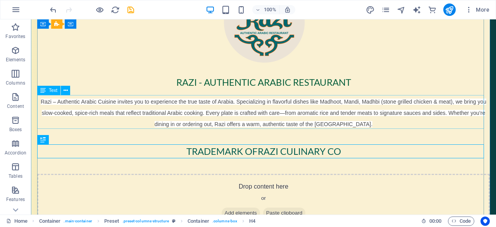
click at [231, 96] on div "Razi – Authentic Arabic Cuisine invites you to experience the true taste of Ara…" at bounding box center [263, 111] width 453 height 33
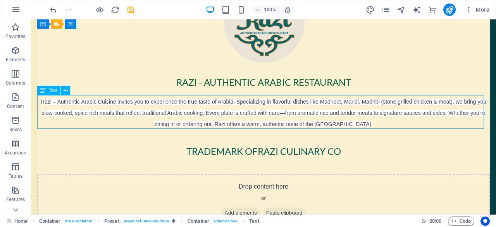
click at [231, 96] on div "Razi – Authentic Arabic Cuisine invites you to experience the true taste of Ara…" at bounding box center [263, 111] width 453 height 33
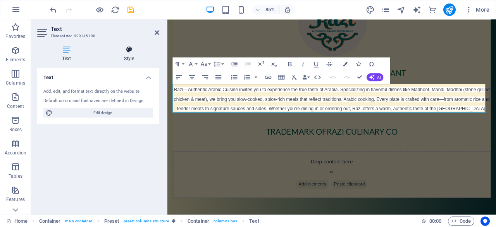
click at [128, 54] on h4 "Style" at bounding box center [129, 54] width 60 height 16
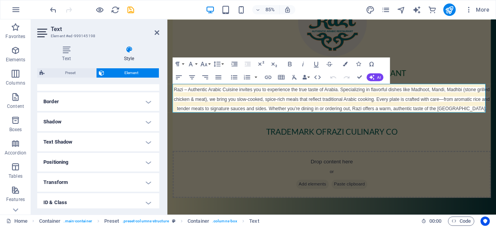
scroll to position [161, 0]
click at [346, 62] on icon "button" at bounding box center [345, 64] width 5 height 5
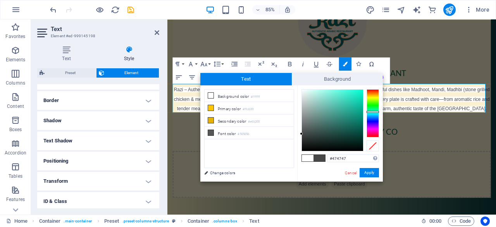
click at [372, 112] on div at bounding box center [373, 113] width 12 height 48
type input "#0b5a4d"
click at [355, 129] on div at bounding box center [332, 120] width 61 height 61
click at [364, 175] on button "Apply" at bounding box center [369, 172] width 19 height 9
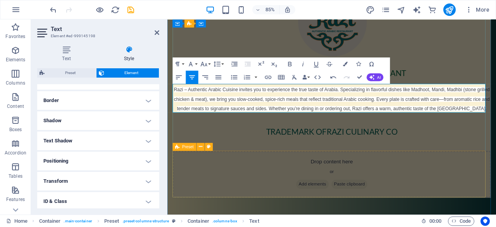
click at [260, 184] on div "Drop content here or Add elements Paste clipboard" at bounding box center [361, 201] width 374 height 55
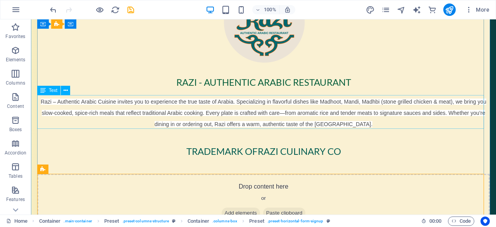
click at [203, 103] on div "Razi – Authentic Arabic Cuisine invites you to experience the true taste of Ara…" at bounding box center [263, 111] width 453 height 33
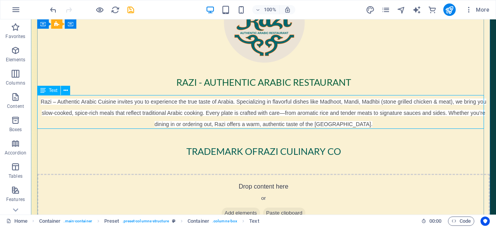
click at [50, 91] on span "Text" at bounding box center [53, 90] width 9 height 5
click at [67, 91] on icon at bounding box center [66, 90] width 4 height 8
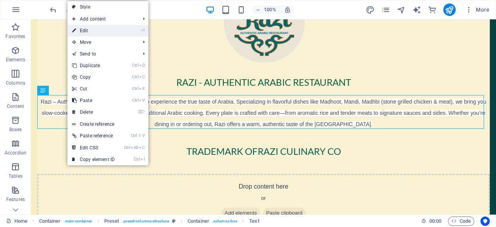
click at [97, 32] on link "⏎ Edit" at bounding box center [93, 31] width 52 height 12
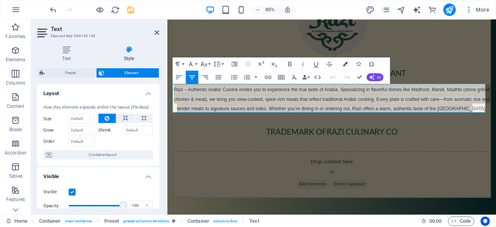
click at [346, 67] on button "Colors" at bounding box center [345, 63] width 12 height 13
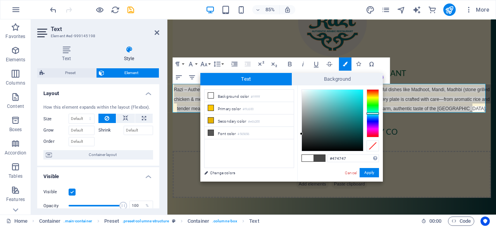
click at [374, 113] on div at bounding box center [373, 113] width 12 height 48
type input "#0d5456"
click at [354, 130] on div at bounding box center [332, 120] width 61 height 61
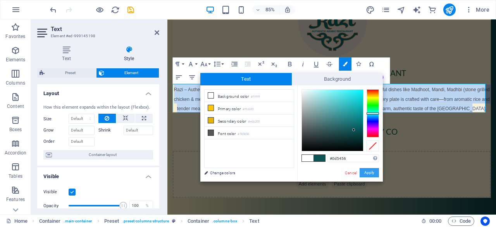
click at [371, 172] on button "Apply" at bounding box center [369, 172] width 19 height 9
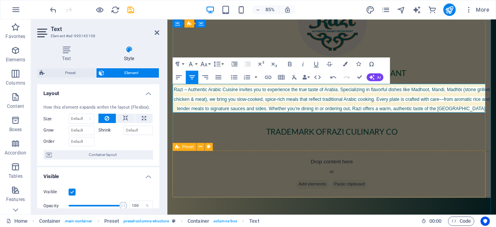
click at [443, 193] on div "Drop content here or Add elements Paste clipboard" at bounding box center [361, 201] width 374 height 55
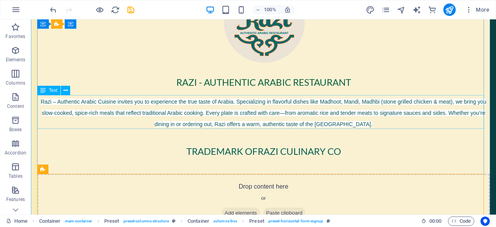
click at [252, 101] on div "Razi – Authentic Arabic Cuisine invites you to experience the true taste of Ara…" at bounding box center [263, 111] width 453 height 33
drag, startPoint x: 252, startPoint y: 101, endPoint x: 131, endPoint y: 116, distance: 122.2
click at [131, 144] on div "trademark of razi culinary co" at bounding box center [263, 151] width 453 height 14
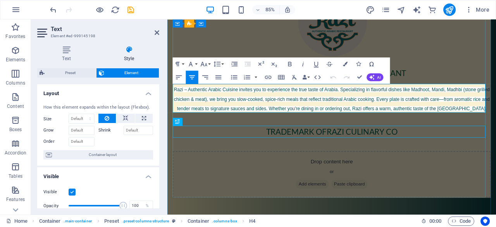
click at [267, 116] on div "Razi - Authentic Arabic Restaurant Razi – Authentic Arabic Cuisine invites you …" at bounding box center [361, 104] width 374 height 249
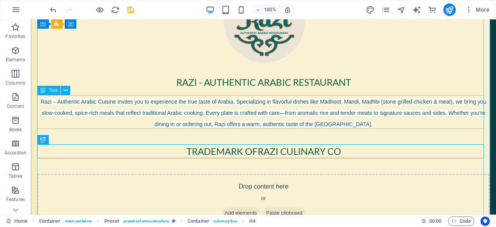
click at [252, 101] on div "Razi – Authentic Arabic Cuisine invites you to experience the true taste of Ara…" at bounding box center [263, 111] width 453 height 33
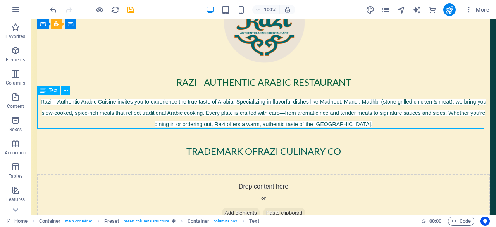
click at [252, 101] on div "Razi – Authentic Arabic Cuisine invites you to experience the true taste of Ara…" at bounding box center [263, 111] width 453 height 33
click at [131, 116] on div "Razi - Authentic Arabic Restaurant Razi – Authentic Arabic Cuisine invites you …" at bounding box center [263, 104] width 453 height 249
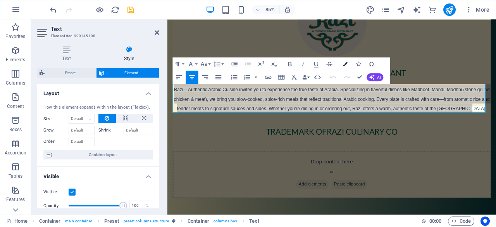
click at [344, 65] on icon "button" at bounding box center [345, 64] width 5 height 5
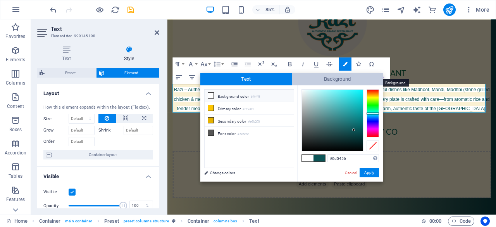
click at [333, 76] on span "Background" at bounding box center [337, 79] width 91 height 12
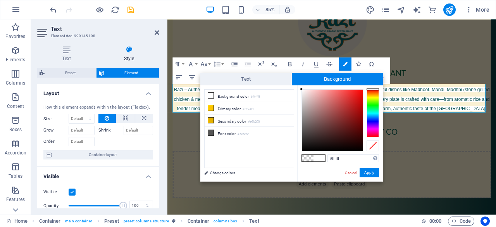
click at [308, 158] on span at bounding box center [308, 158] width 12 height 7
type input "rgba(0, 0, 0, 0)"
click at [373, 146] on div at bounding box center [373, 145] width 12 height 11
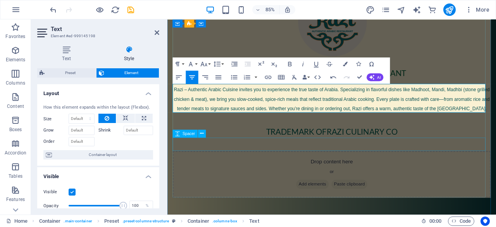
click at [409, 169] on div at bounding box center [361, 166] width 374 height 16
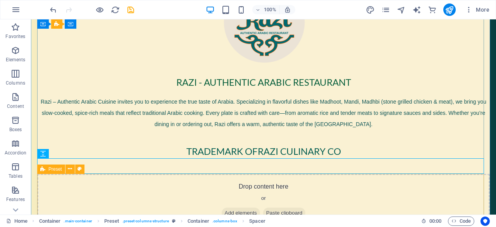
click at [371, 174] on div "Drop content here or Add elements Paste clipboard" at bounding box center [263, 201] width 453 height 55
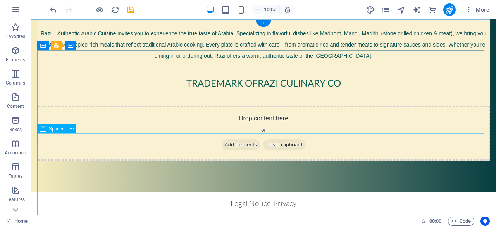
scroll to position [0, 0]
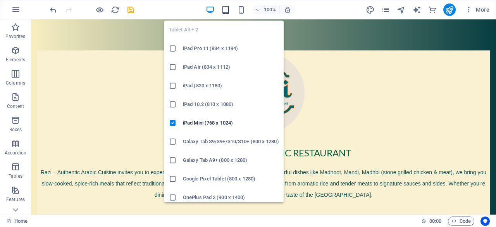
click at [227, 7] on icon "button" at bounding box center [225, 9] width 9 height 9
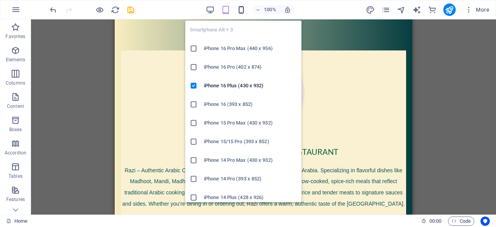
click at [244, 8] on icon "button" at bounding box center [241, 9] width 9 height 9
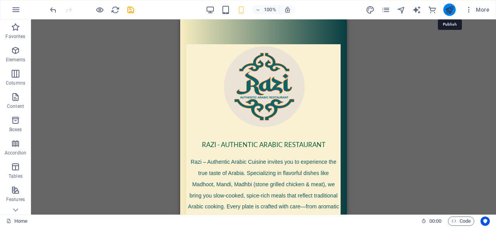
click at [448, 11] on icon "publish" at bounding box center [449, 9] width 9 height 9
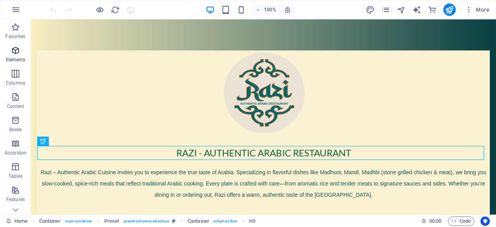
click at [17, 55] on span "Elements" at bounding box center [15, 55] width 31 height 19
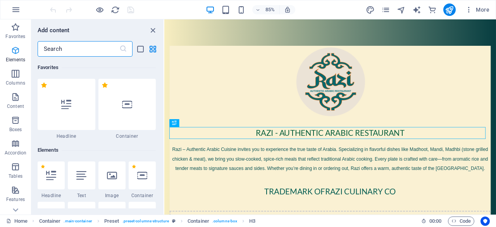
scroll to position [83, 0]
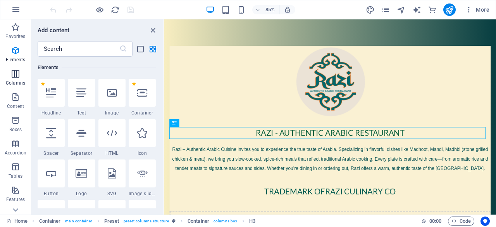
click at [18, 76] on icon "button" at bounding box center [15, 73] width 9 height 9
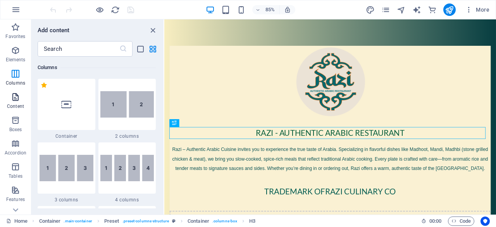
click at [14, 97] on icon "button" at bounding box center [15, 96] width 9 height 9
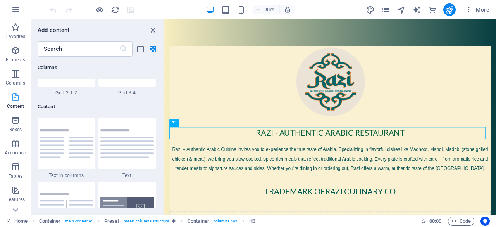
scroll to position [1356, 0]
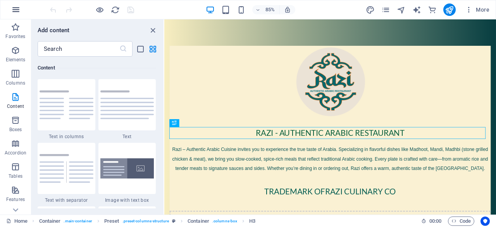
click at [19, 8] on icon "button" at bounding box center [15, 9] width 9 height 9
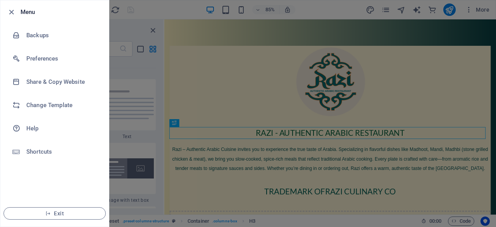
click at [189, 43] on div at bounding box center [248, 113] width 496 height 227
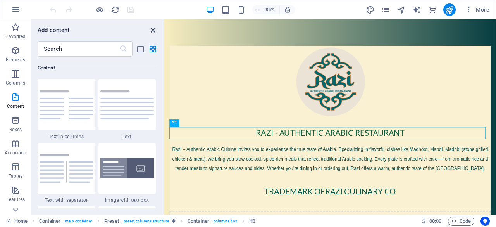
click at [155, 26] on icon "close panel" at bounding box center [152, 30] width 9 height 9
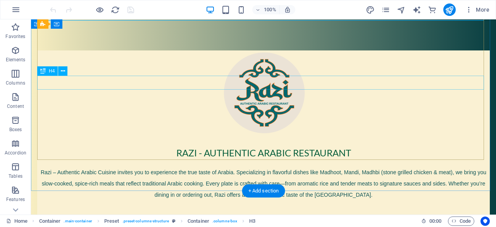
scroll to position [139, 0]
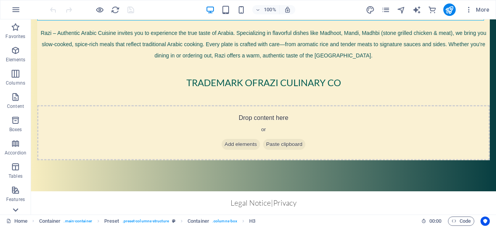
click at [17, 208] on icon at bounding box center [15, 209] width 11 height 11
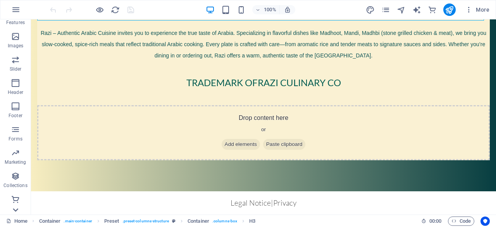
scroll to position [177, 0]
click at [17, 208] on p "Commerce" at bounding box center [15, 208] width 23 height 6
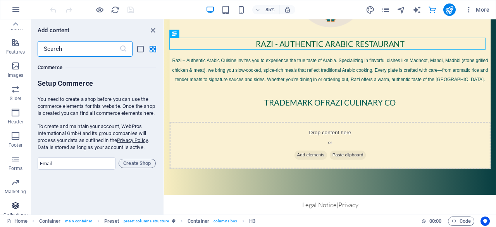
scroll to position [148, 0]
click at [17, 111] on icon "button" at bounding box center [15, 111] width 9 height 9
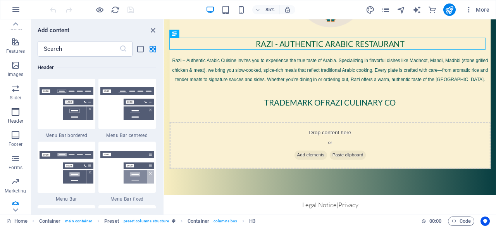
scroll to position [4666, 0]
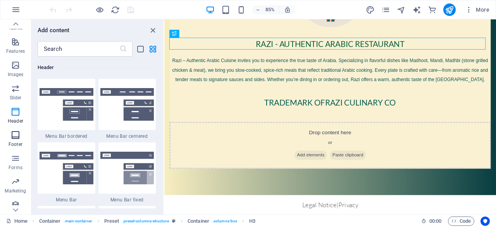
click at [16, 138] on icon "button" at bounding box center [15, 134] width 9 height 9
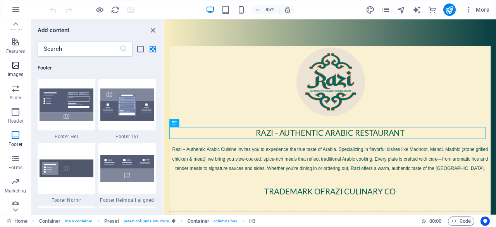
scroll to position [177, 0]
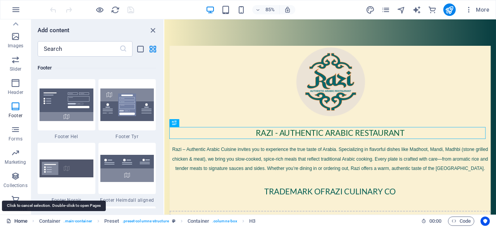
click at [20, 223] on link "Home" at bounding box center [16, 220] width 21 height 9
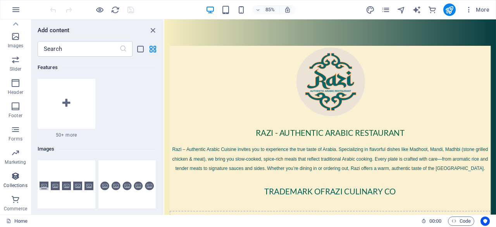
click at [14, 175] on icon "button" at bounding box center [15, 175] width 9 height 9
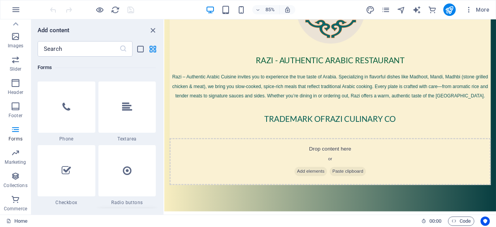
scroll to position [5972, 0]
click at [64, 117] on div at bounding box center [67, 108] width 58 height 51
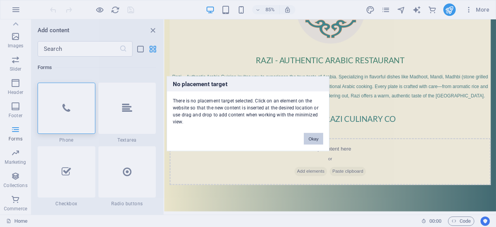
click at [309, 135] on button "Okay" at bounding box center [313, 139] width 19 height 12
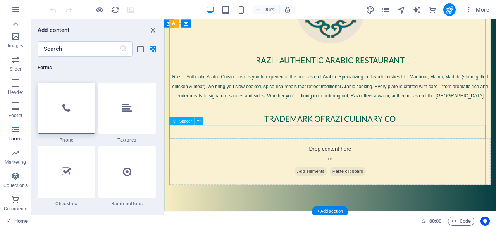
click at [300, 148] on div at bounding box center [360, 151] width 378 height 16
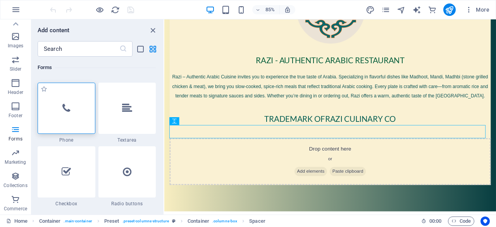
click at [63, 114] on div at bounding box center [67, 108] width 58 height 51
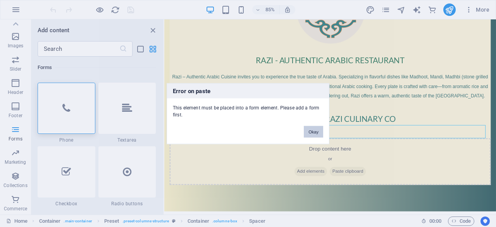
click at [312, 127] on button "Okay" at bounding box center [313, 132] width 19 height 12
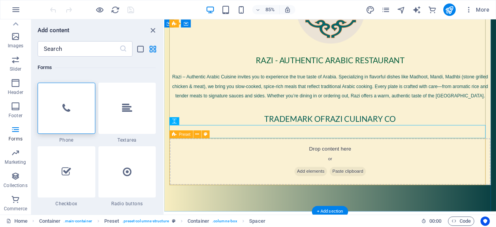
click at [334, 174] on div "Drop content here or Add elements Paste clipboard" at bounding box center [360, 186] width 378 height 55
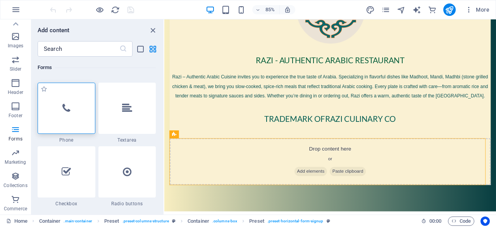
click at [74, 107] on div at bounding box center [67, 108] width 58 height 51
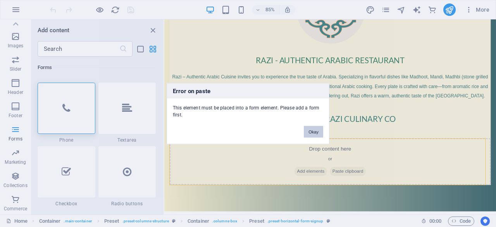
click at [311, 129] on button "Okay" at bounding box center [313, 132] width 19 height 12
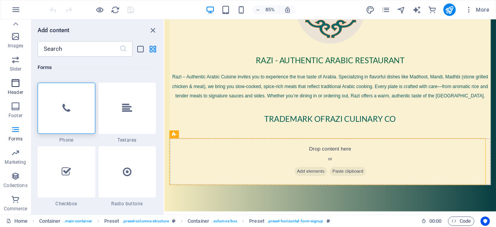
click at [18, 84] on icon "button" at bounding box center [15, 82] width 9 height 9
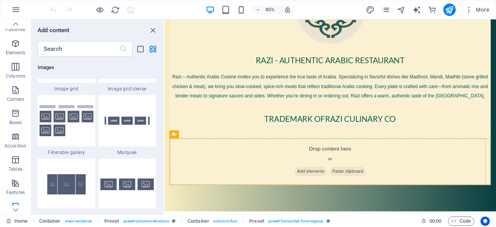
scroll to position [0, 0]
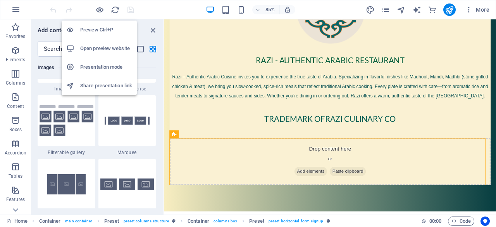
click at [104, 46] on h6 "Open preview website" at bounding box center [106, 48] width 52 height 9
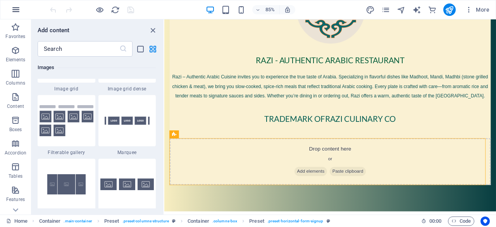
click at [16, 12] on icon "button" at bounding box center [15, 9] width 9 height 9
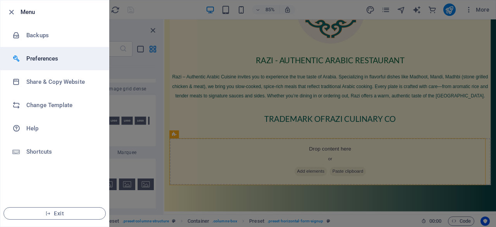
click at [36, 51] on li "Preferences" at bounding box center [54, 58] width 109 height 23
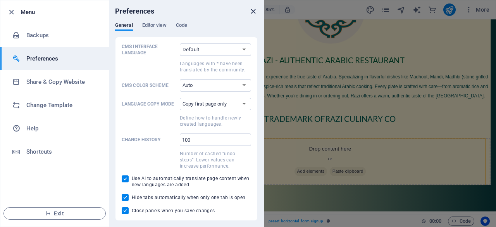
click at [253, 10] on icon "close" at bounding box center [253, 11] width 9 height 9
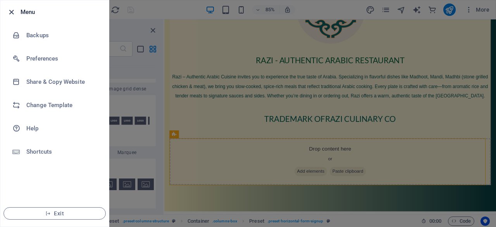
click at [12, 10] on icon "button" at bounding box center [11, 12] width 9 height 9
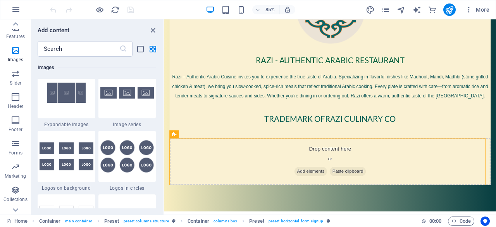
scroll to position [177, 0]
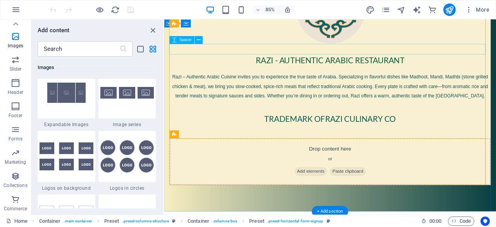
click at [314, 48] on div at bounding box center [360, 54] width 378 height 12
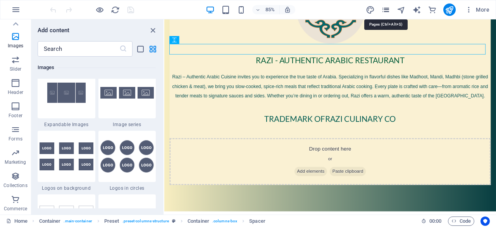
click at [383, 6] on icon "pages" at bounding box center [385, 9] width 9 height 9
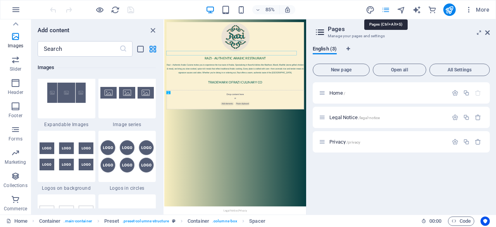
scroll to position [23, 0]
click at [418, 80] on div "New page Open all All Settings Home / Legal Notice /legal-notice Privacy /priva…" at bounding box center [401, 134] width 177 height 148
click at [478, 12] on span "More" at bounding box center [477, 10] width 24 height 8
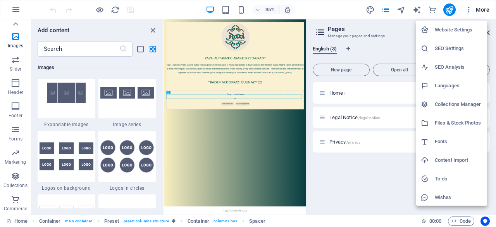
click at [453, 34] on h6 "Website Settings" at bounding box center [459, 29] width 48 height 9
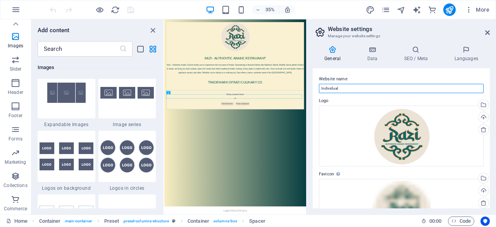
click at [383, 87] on input "Individual" at bounding box center [401, 88] width 165 height 9
type input "r"
paste input "Razi - Authentic Arabic Restaurant"
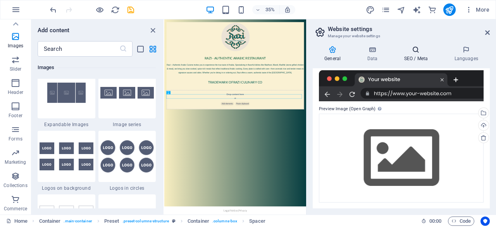
type input "Razi - Authentic Arabic Restaurant"
click at [408, 56] on h4 "SEO / Meta" at bounding box center [417, 54] width 50 height 16
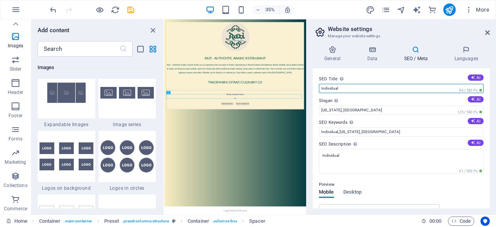
click at [344, 89] on input "Individual" at bounding box center [401, 88] width 165 height 9
paste input "Razi - Authentic Arabic Restaurant"
type input "Razi - Authentic Arabic Restaurant"
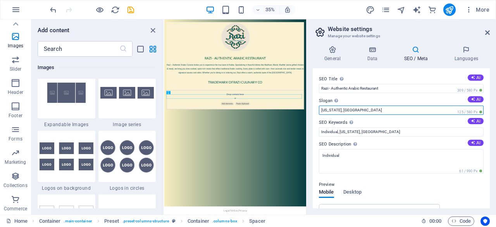
click at [335, 108] on input "[US_STATE], [GEOGRAPHIC_DATA]" at bounding box center [401, 109] width 165 height 9
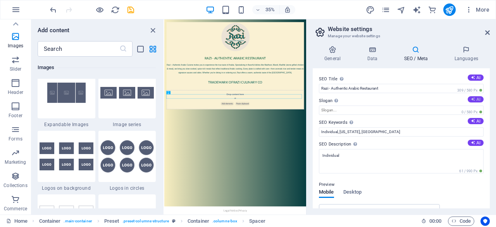
click at [475, 99] on button "AI" at bounding box center [476, 99] width 16 height 6
type input "Savor the Heart of Arabia in Every Bite"
click at [473, 121] on icon at bounding box center [473, 121] width 4 height 4
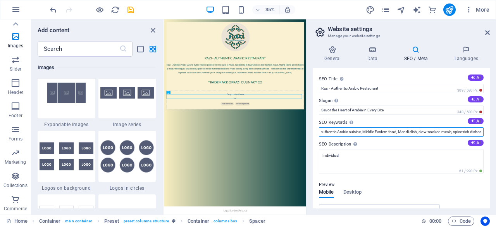
click at [477, 132] on input "Arabic restaurant, authentic Arabic cuisine, Middle Eastern food, Mandi dish, s…" at bounding box center [401, 131] width 165 height 9
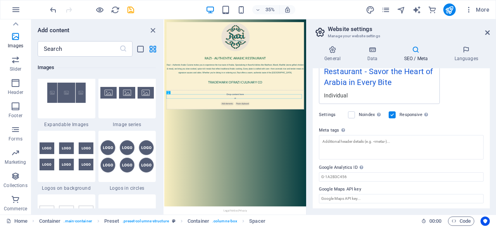
scroll to position [0, 0]
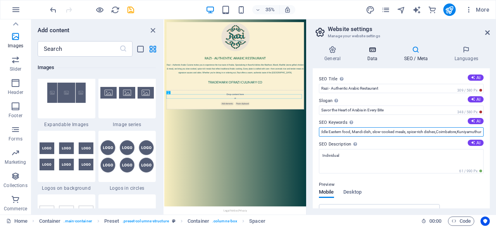
type input "Arabic restaurant, authentic Arabic cuisine, Middle Eastern food, Mandi dish, s…"
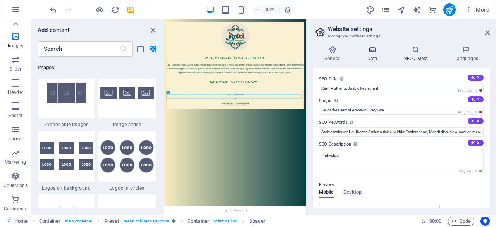
click at [370, 59] on h4 "Data" at bounding box center [373, 54] width 37 height 16
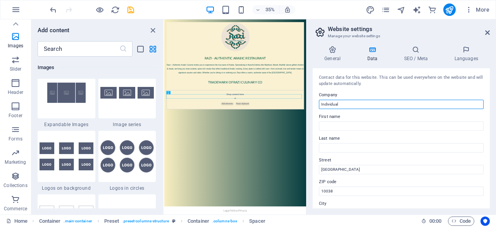
click at [344, 102] on input "Individual" at bounding box center [401, 104] width 165 height 9
paste input "Razi - Authentic Arabic Restaurant"
type input "Razi - Authentic Arabic Restaurant"
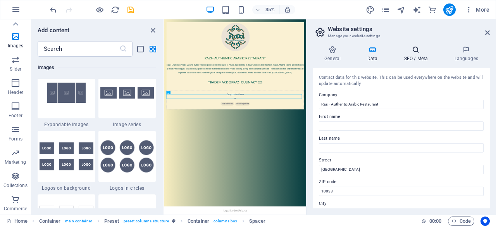
click at [413, 56] on h4 "SEO / Meta" at bounding box center [417, 54] width 50 height 16
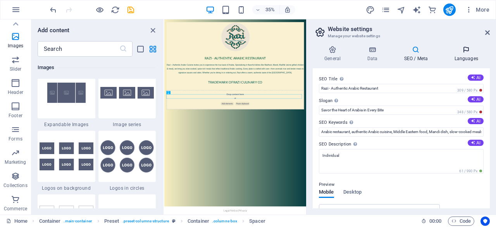
click at [467, 54] on h4 "Languages" at bounding box center [466, 54] width 47 height 16
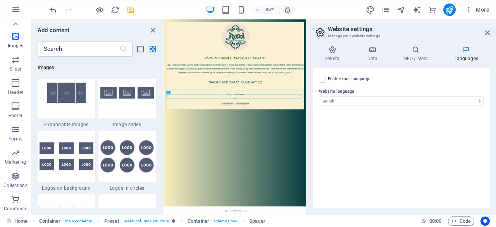
click at [325, 44] on div "General Data SEO / Meta Languages Website name Razi - Authentic Arabic Restaura…" at bounding box center [401, 127] width 189 height 175
click at [333, 54] on h4 "General" at bounding box center [334, 54] width 43 height 16
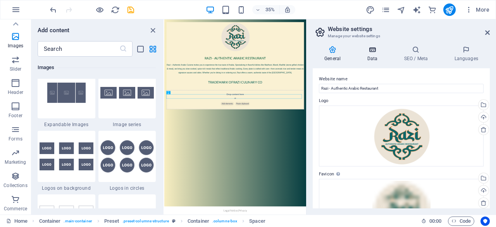
click at [371, 56] on h4 "Data" at bounding box center [373, 54] width 37 height 16
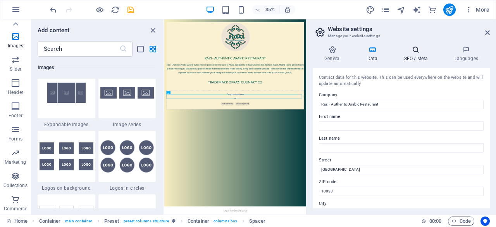
click at [412, 58] on h4 "SEO / Meta" at bounding box center [417, 54] width 50 height 16
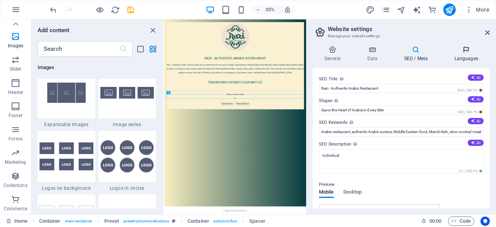
click at [469, 50] on icon at bounding box center [466, 50] width 47 height 8
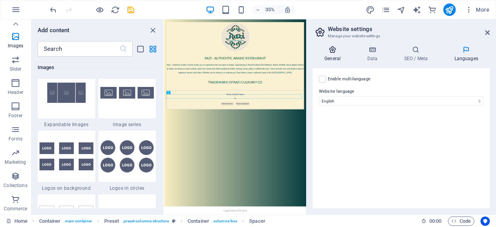
click at [332, 54] on h4 "General" at bounding box center [334, 54] width 43 height 16
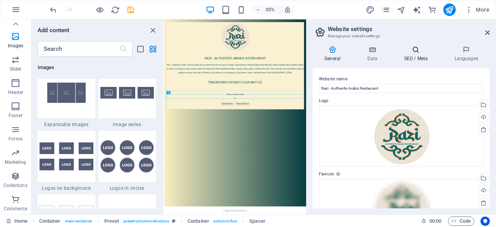
click at [407, 59] on h4 "SEO / Meta" at bounding box center [417, 54] width 50 height 16
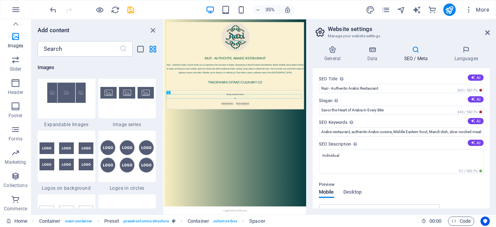
click at [322, 29] on icon at bounding box center [320, 32] width 12 height 11
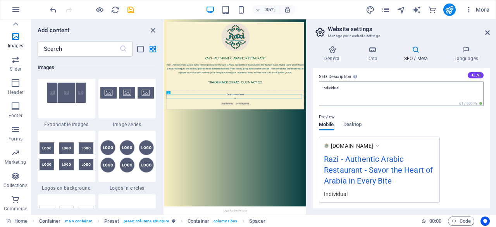
scroll to position [68, 0]
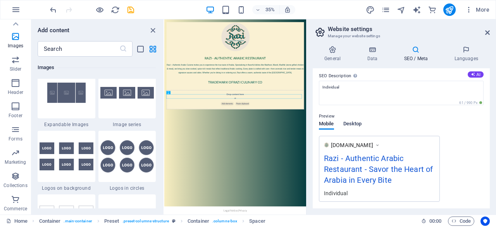
click at [358, 123] on span "Desktop" at bounding box center [352, 124] width 19 height 11
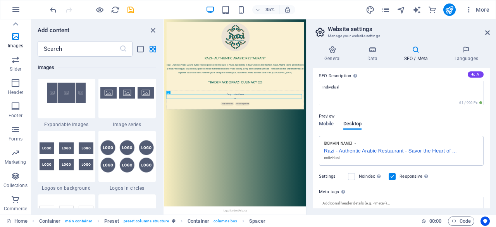
scroll to position [130, 0]
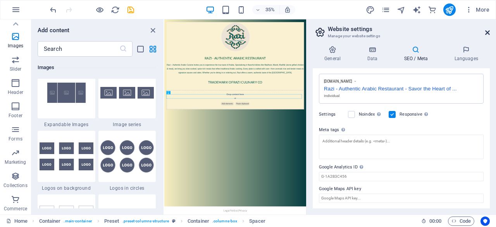
click at [488, 33] on icon at bounding box center [487, 32] width 5 height 6
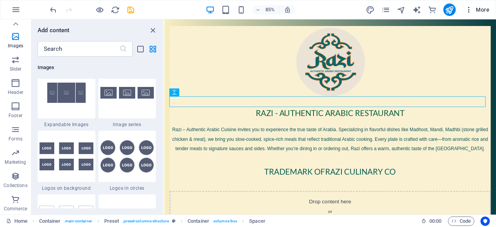
click at [483, 9] on span "More" at bounding box center [477, 10] width 24 height 8
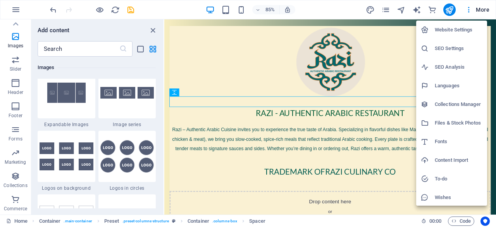
click at [448, 29] on h6 "Website Settings" at bounding box center [459, 29] width 48 height 9
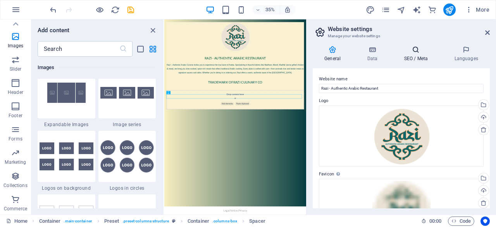
click at [407, 60] on h4 "SEO / Meta" at bounding box center [417, 54] width 50 height 16
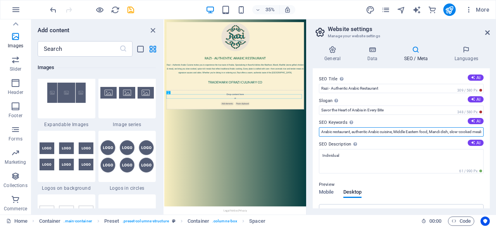
click at [350, 131] on input "Arabic restaurant, authentic Arabic cuisine, Middle Eastern food, Mandi dish, s…" at bounding box center [401, 131] width 165 height 9
type input "Arabic restaurant in coimbatore, authentic Arabic cuisine, Middle Eastern food,…"
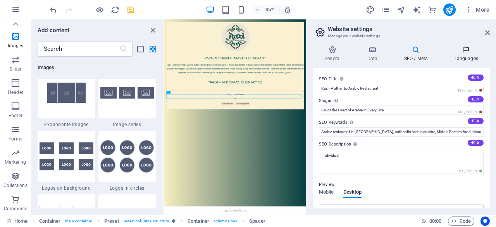
click at [467, 59] on h4 "Languages" at bounding box center [466, 54] width 47 height 16
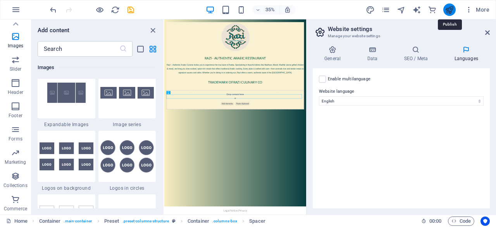
click at [446, 13] on icon "publish" at bounding box center [449, 9] width 9 height 9
